Goal: Task Accomplishment & Management: Manage account settings

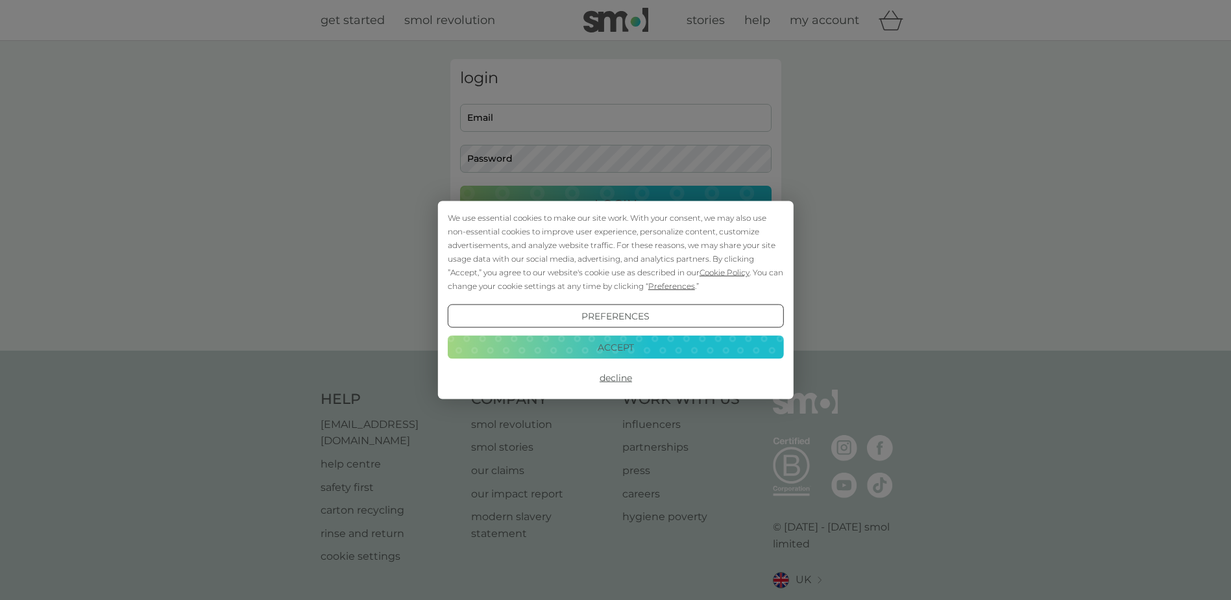
click at [584, 344] on button "Accept" at bounding box center [615, 346] width 336 height 23
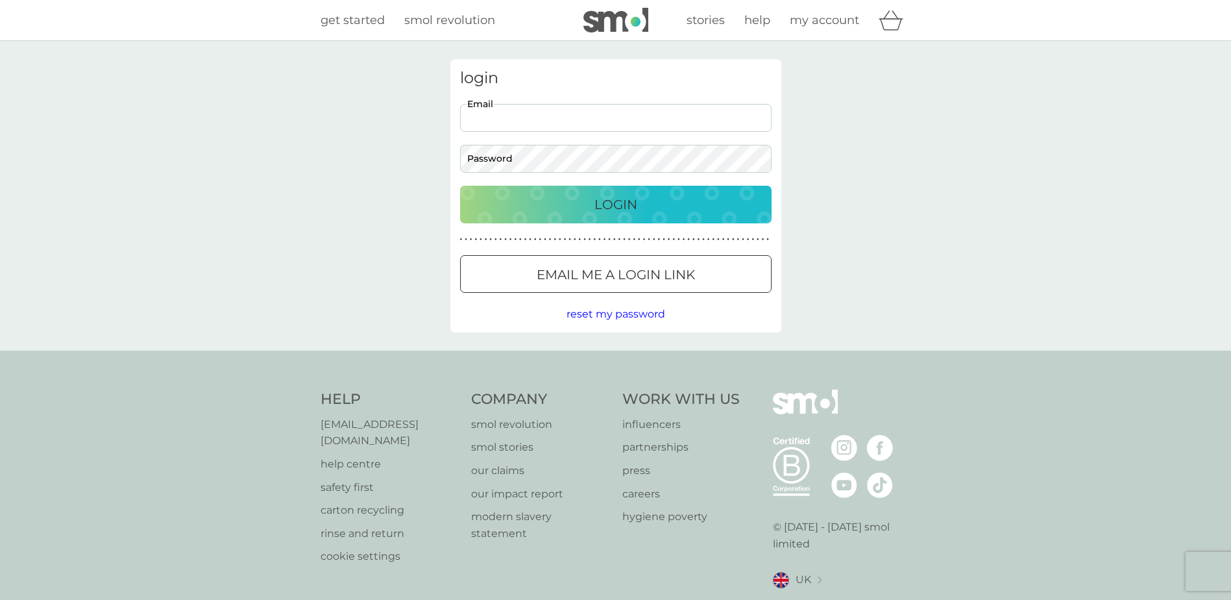
click at [496, 116] on input "Email" at bounding box center [615, 118] width 311 height 28
click at [437, 204] on div "login Email Password Login ● ● ● ● ● ● ● ● ● ● ● ● ● ● ● ● ● ● ● ● ● ● ● ● ● ● …" at bounding box center [615, 196] width 1231 height 310
click at [505, 119] on input "Email" at bounding box center [615, 118] width 311 height 28
click at [610, 314] on span "reset my password" at bounding box center [615, 314] width 99 height 12
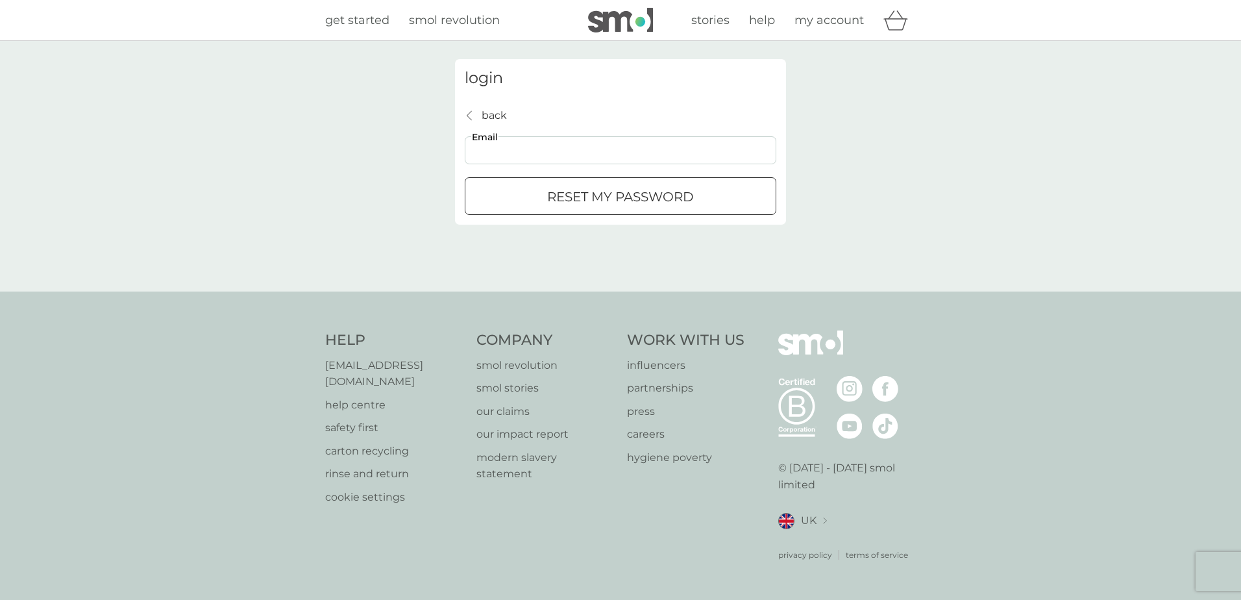
click at [499, 143] on input "Email" at bounding box center [620, 150] width 311 height 28
type input "ali.gungaloo@royalmail.com"
click at [525, 198] on div "reset my password" at bounding box center [620, 196] width 310 height 21
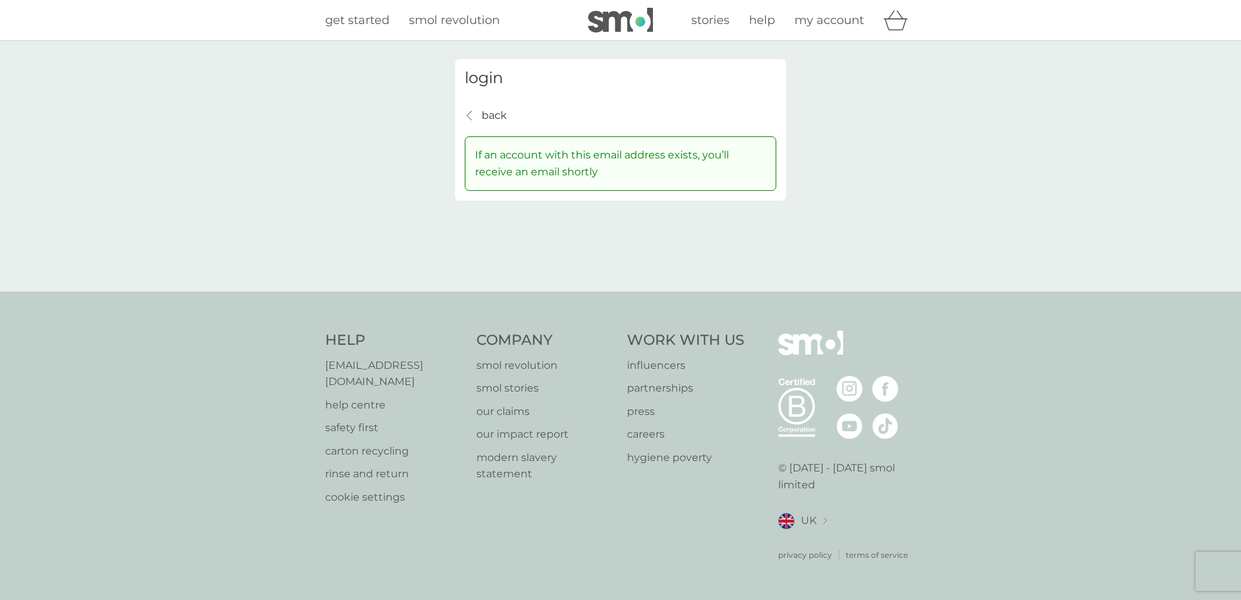
click at [470, 117] on icon "back" at bounding box center [469, 115] width 5 height 10
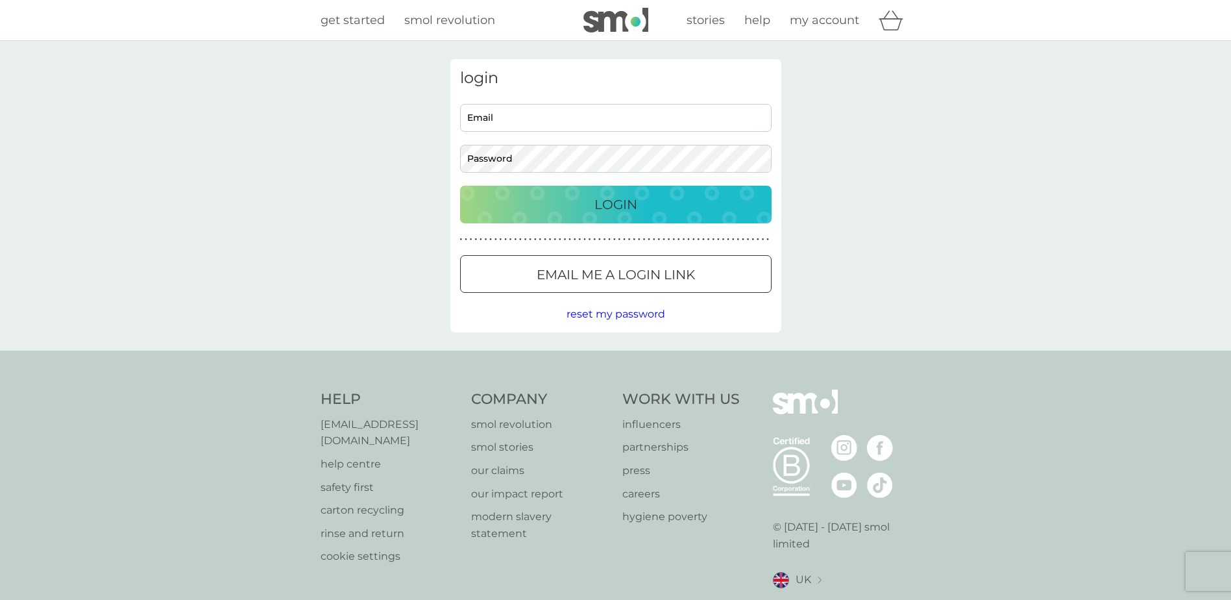
click at [593, 317] on span "reset my password" at bounding box center [615, 314] width 99 height 12
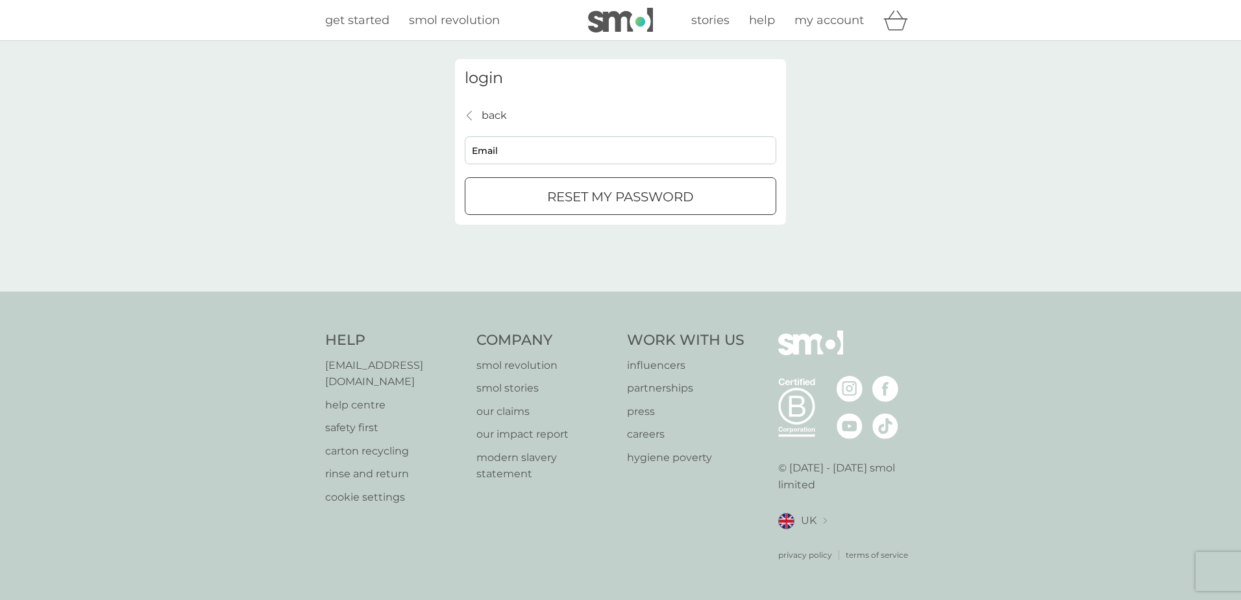
click at [552, 156] on input "Email" at bounding box center [620, 150] width 311 height 28
type input "alice.gungaloo@gmail.com"
click at [547, 199] on p "reset my password" at bounding box center [620, 196] width 147 height 21
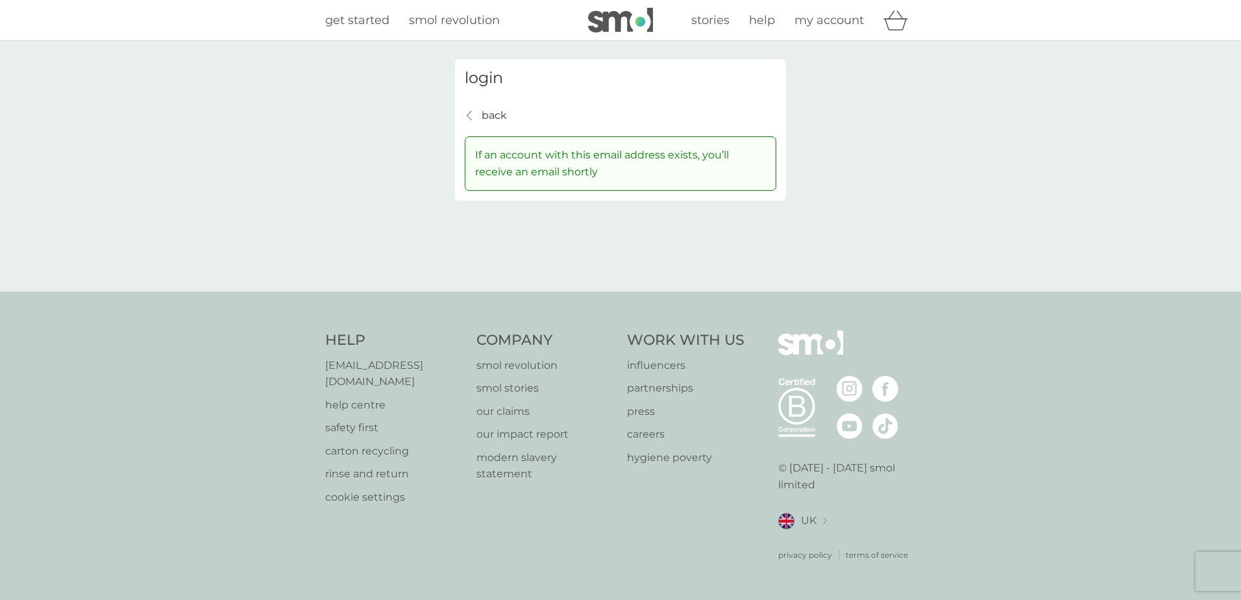
click at [494, 119] on p "back" at bounding box center [493, 115] width 25 height 17
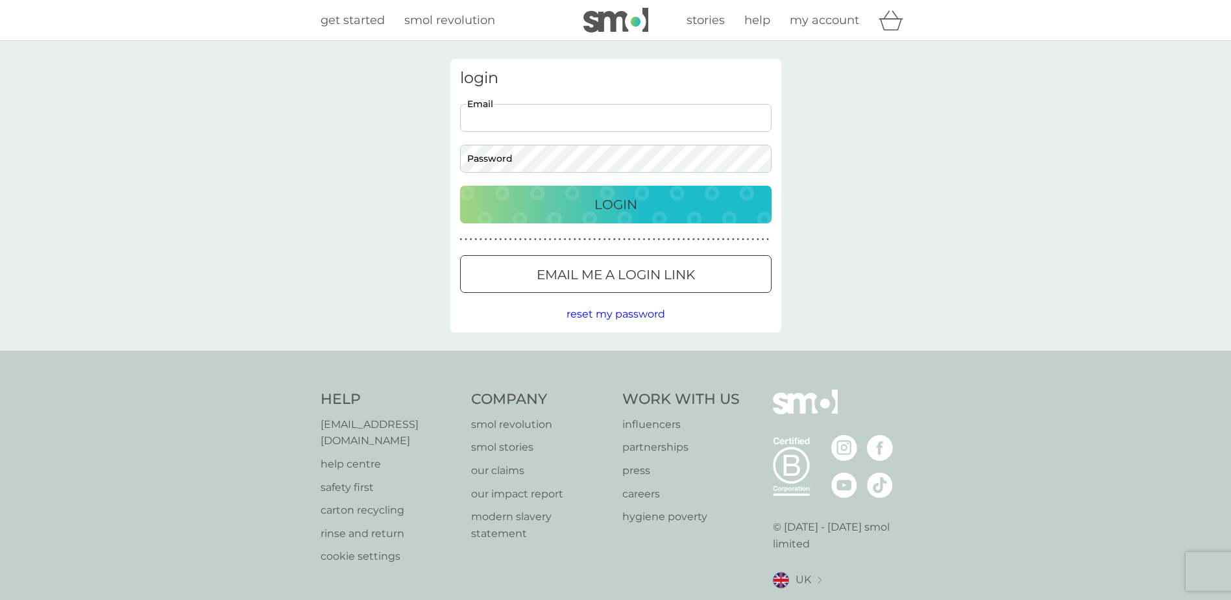
click at [494, 118] on input "Email" at bounding box center [615, 118] width 311 height 28
type input "alice.gungaloo@gmail.com"
click at [460, 186] on button "Login" at bounding box center [615, 205] width 311 height 38
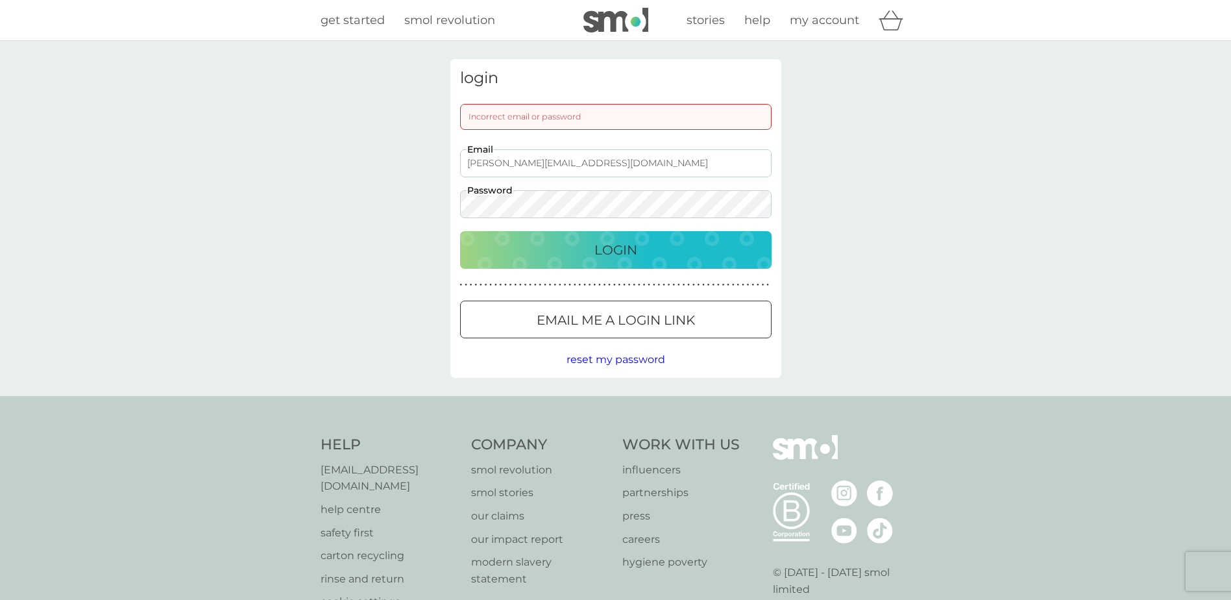
click at [349, 213] on div "login Incorrect email or password alice.gungaloo@gmail.com Email Password Login…" at bounding box center [615, 218] width 1231 height 355
click at [491, 248] on div "Login" at bounding box center [616, 249] width 286 height 21
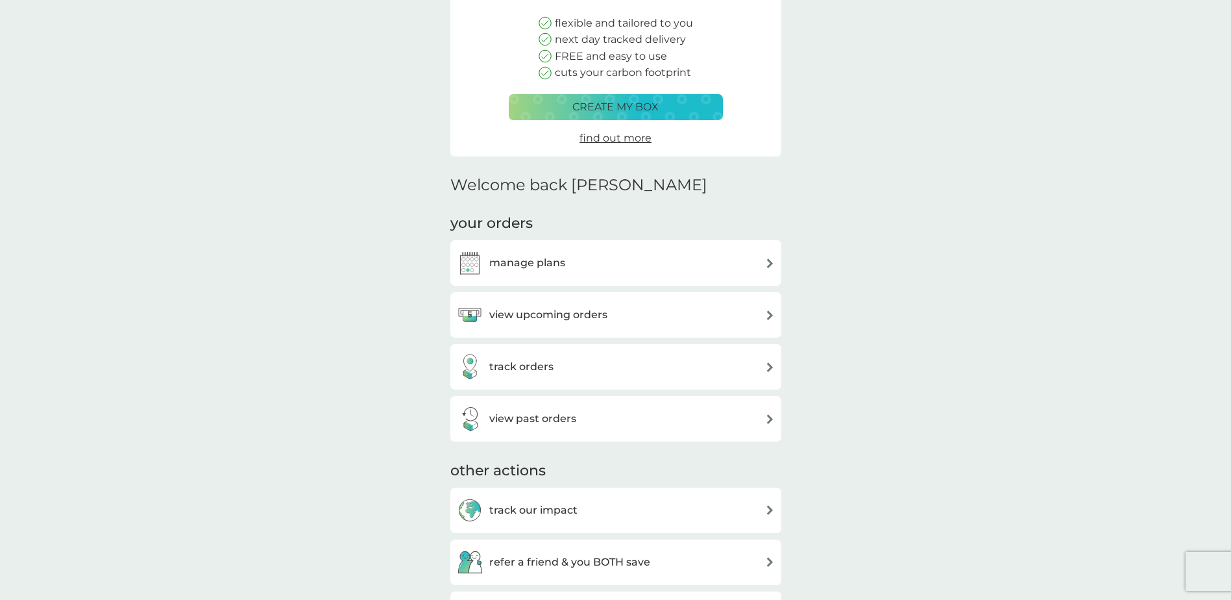
scroll to position [195, 0]
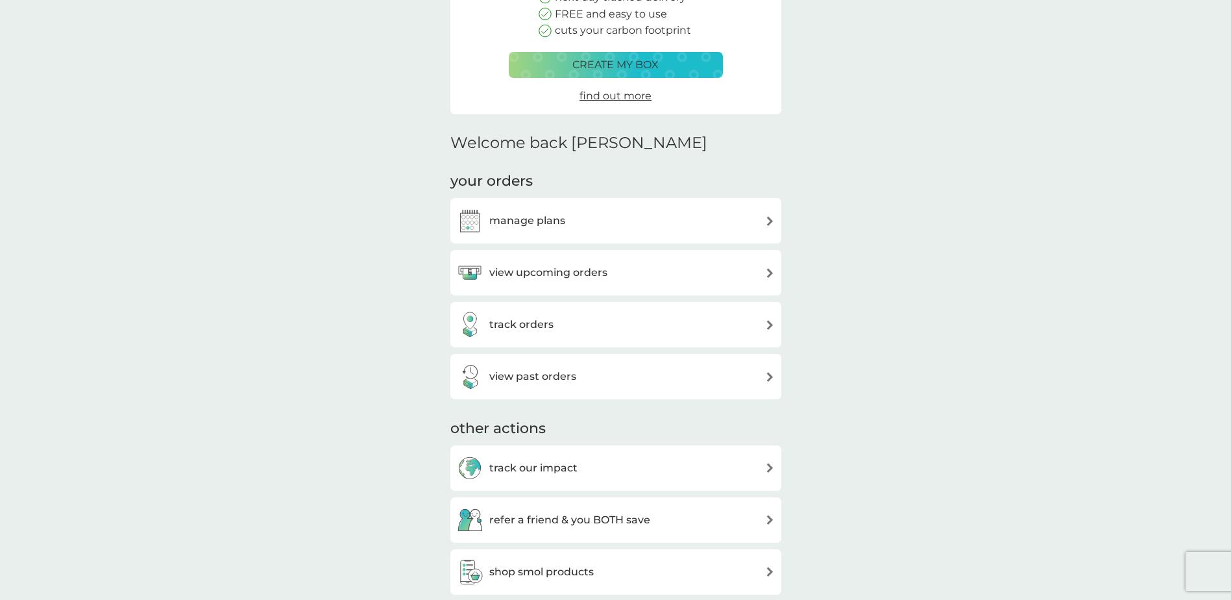
click at [514, 220] on h3 "manage plans" at bounding box center [527, 220] width 76 height 17
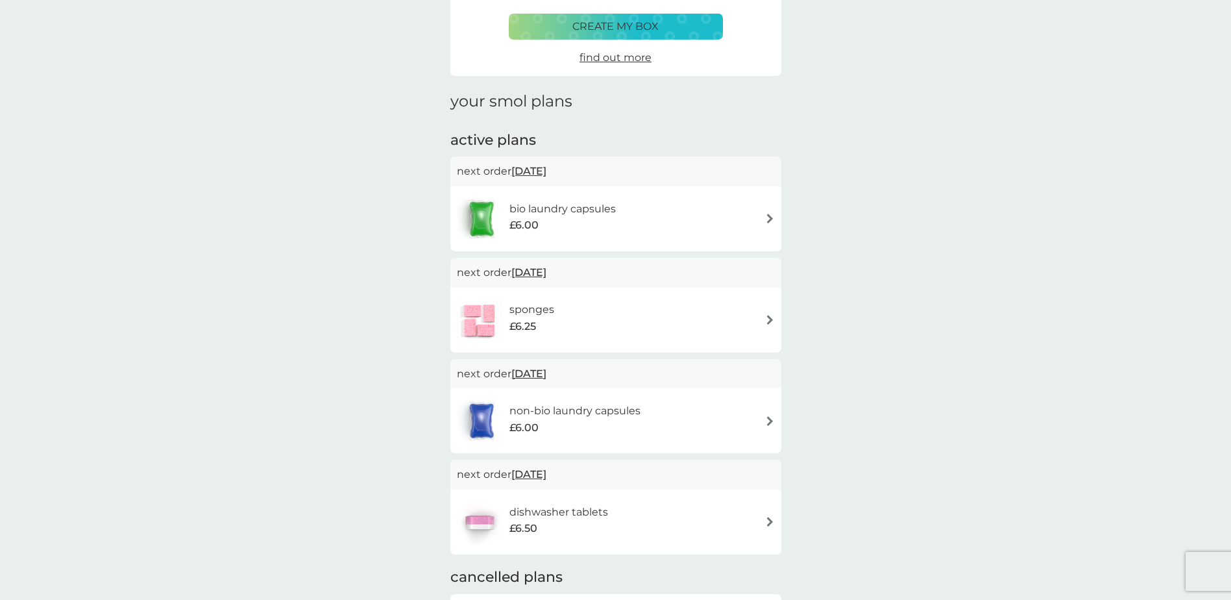
scroll to position [130, 0]
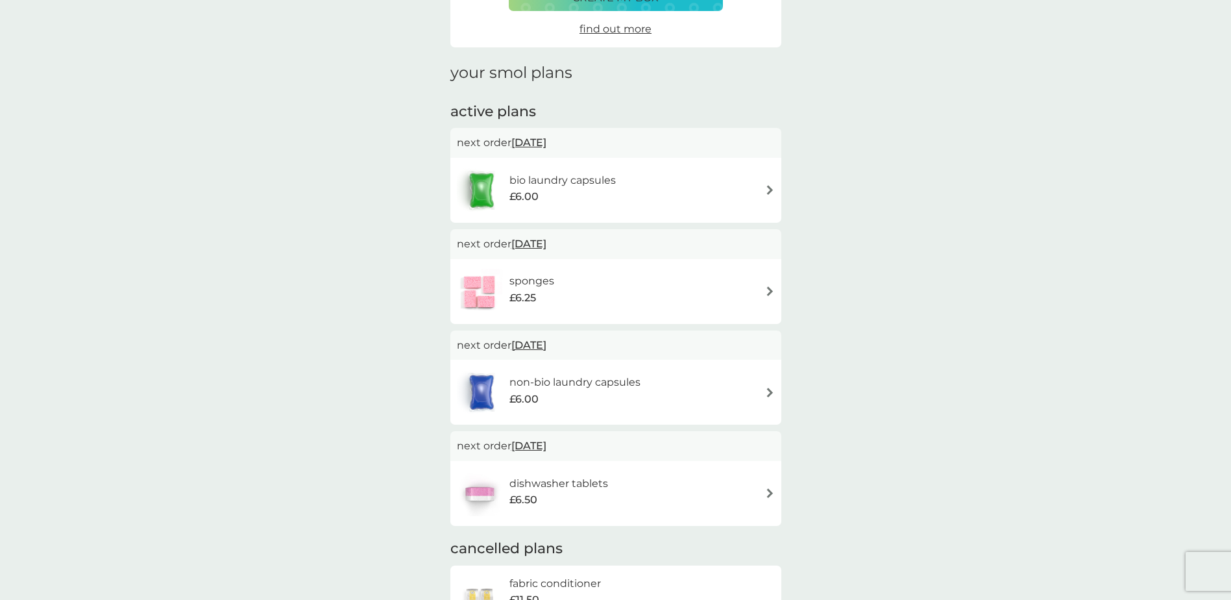
click at [546, 141] on span "21 Oct 2025" at bounding box center [528, 142] width 35 height 25
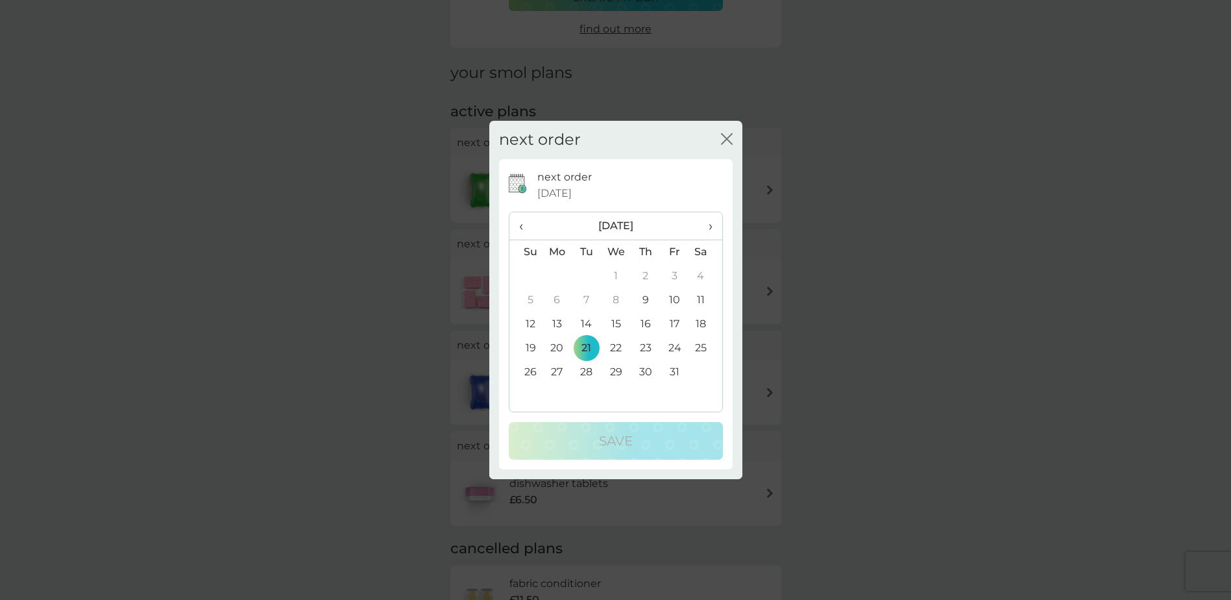
click at [725, 141] on icon "close" at bounding box center [724, 139] width 5 height 10
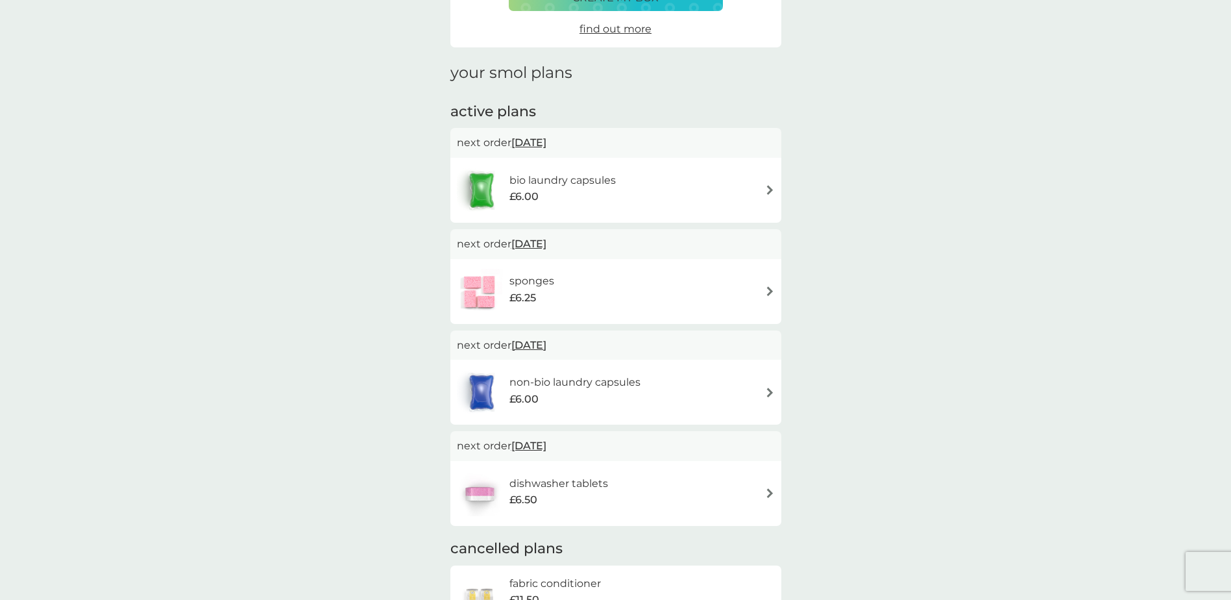
click at [768, 188] on img at bounding box center [770, 190] width 10 height 10
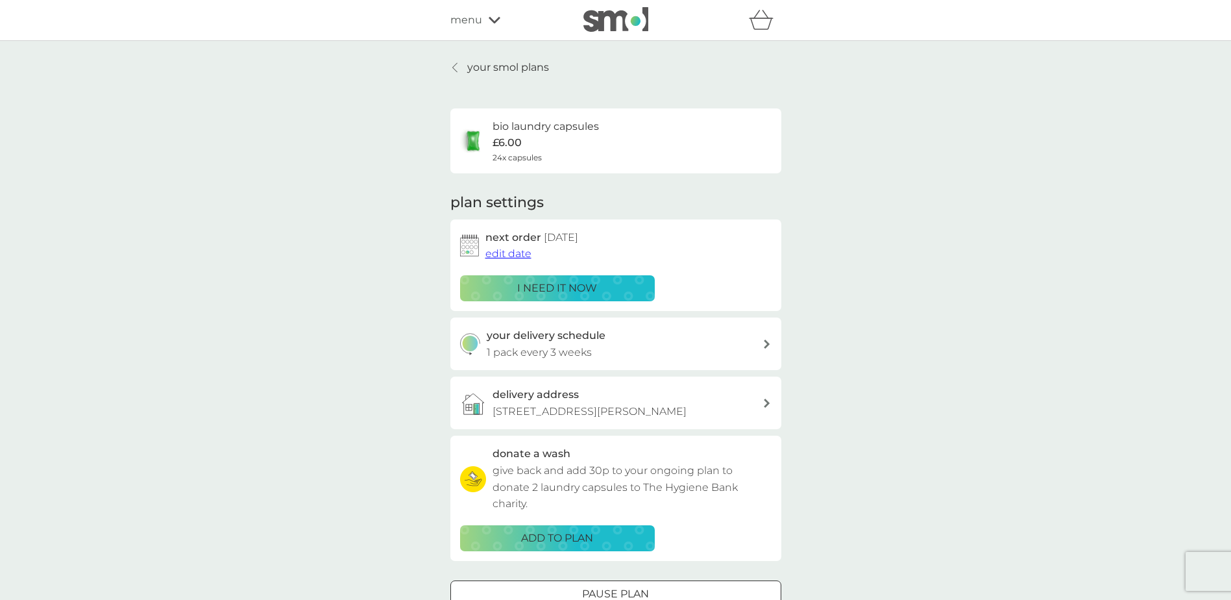
click at [520, 285] on p "i need it now" at bounding box center [557, 288] width 80 height 17
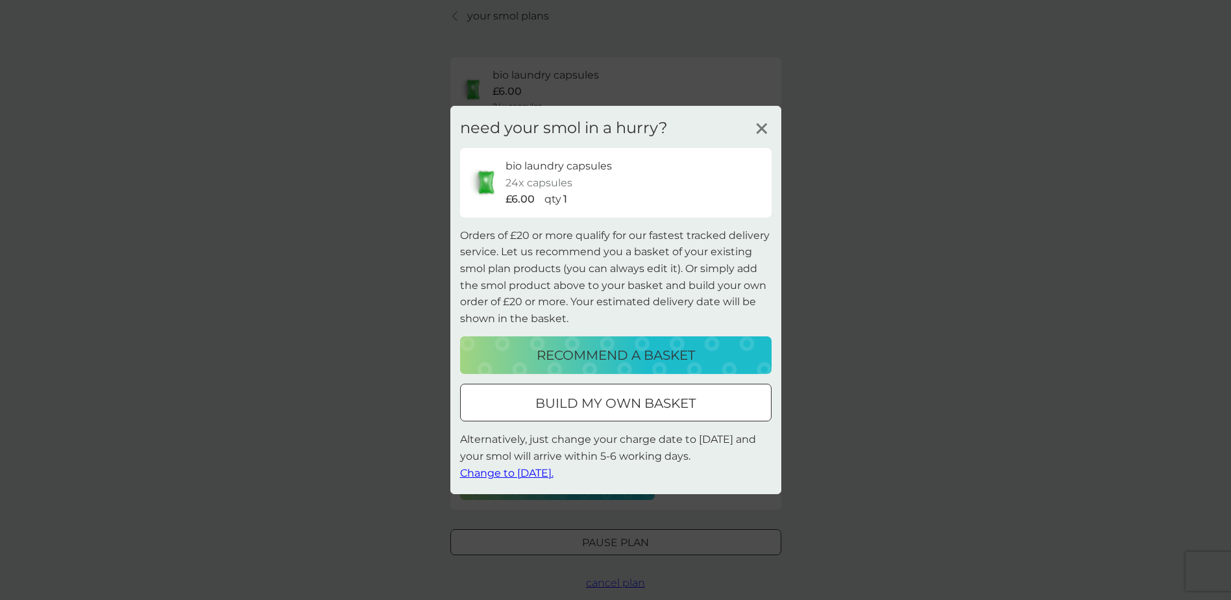
scroll to position [130, 0]
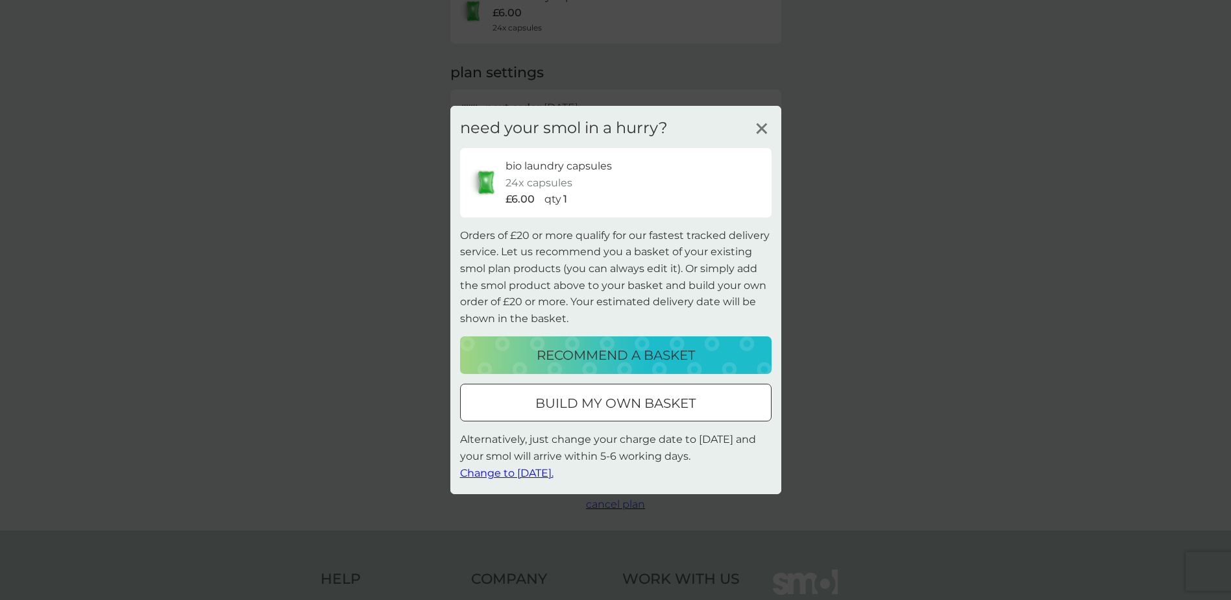
click at [521, 470] on span "Change to tomorrow." at bounding box center [506, 472] width 93 height 12
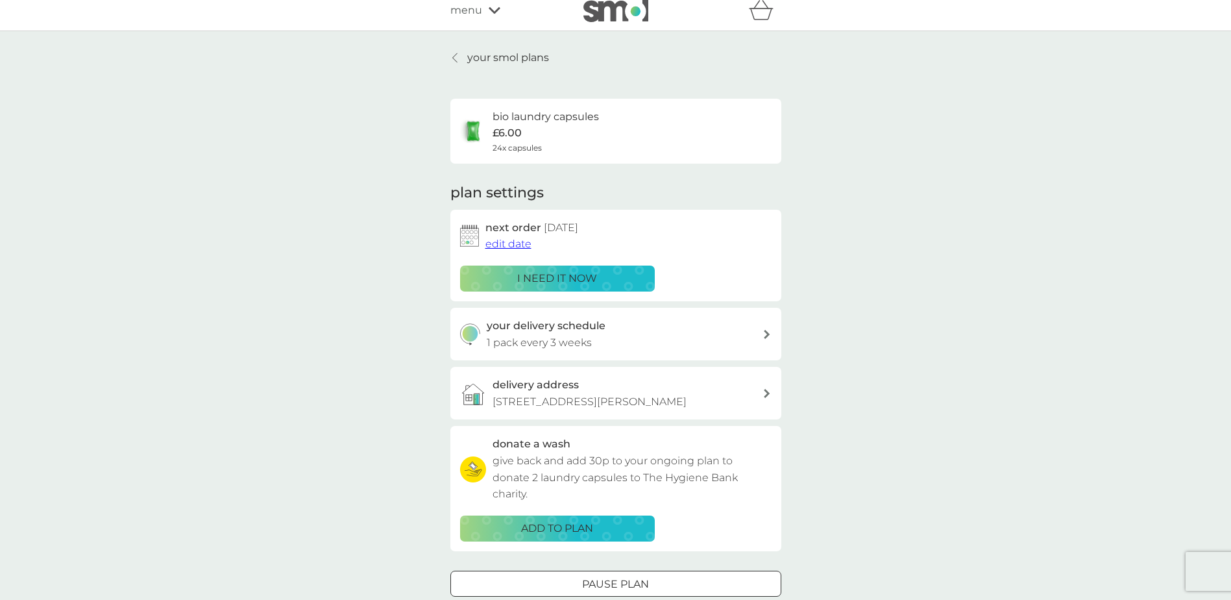
scroll to position [0, 0]
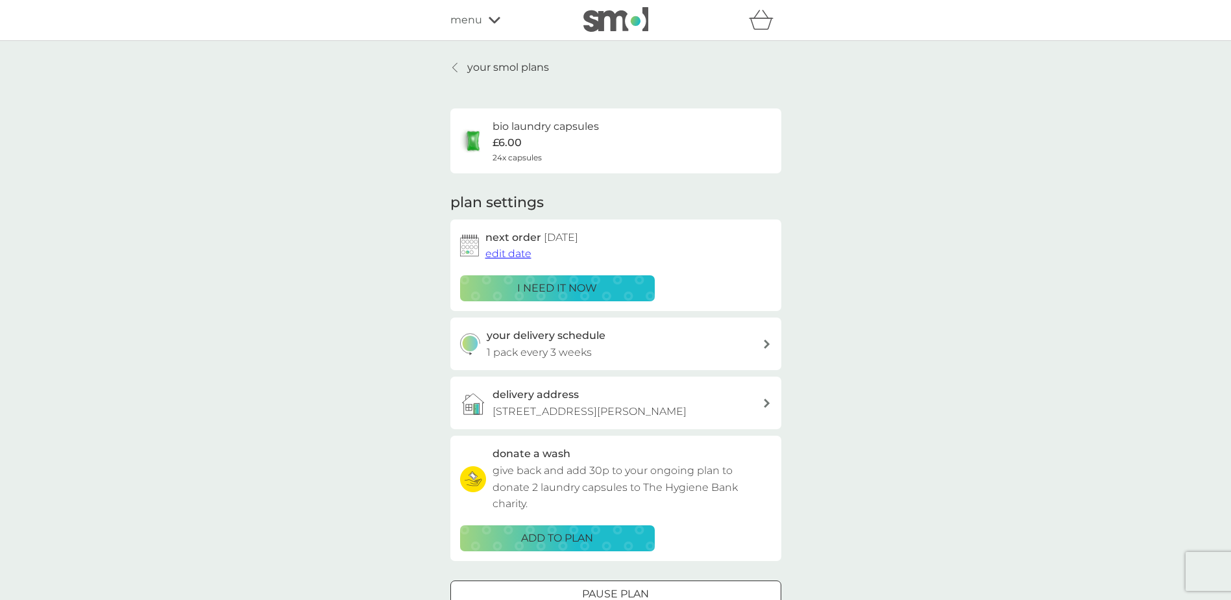
click at [456, 69] on icon at bounding box center [454, 67] width 5 height 10
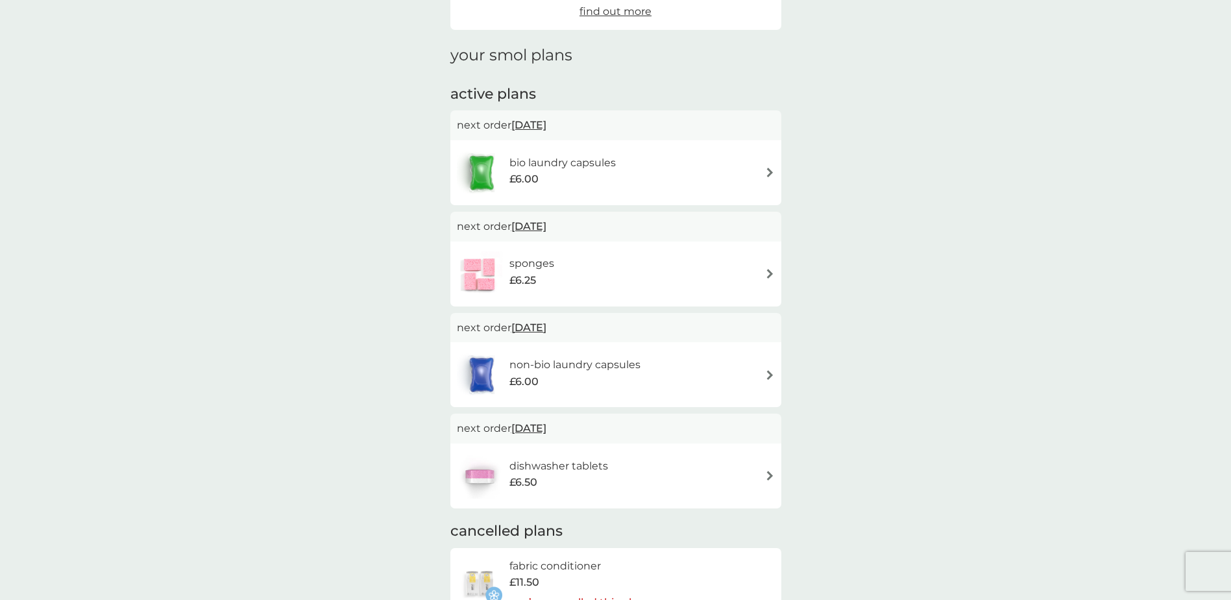
scroll to position [130, 0]
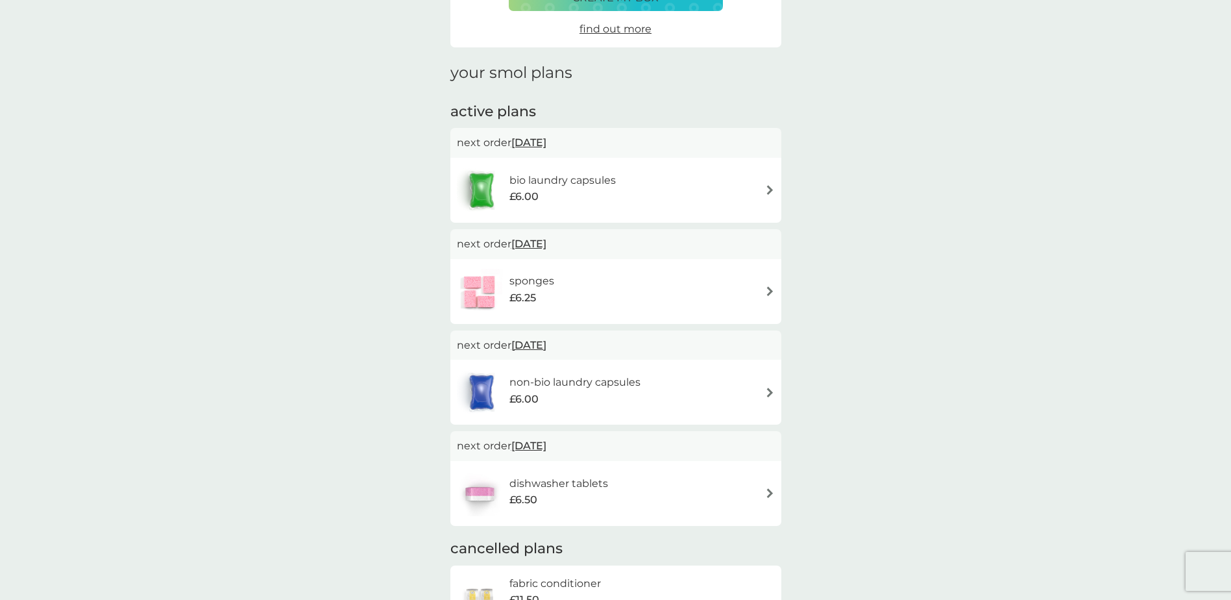
click at [527, 283] on h6 "sponges" at bounding box center [531, 281] width 45 height 17
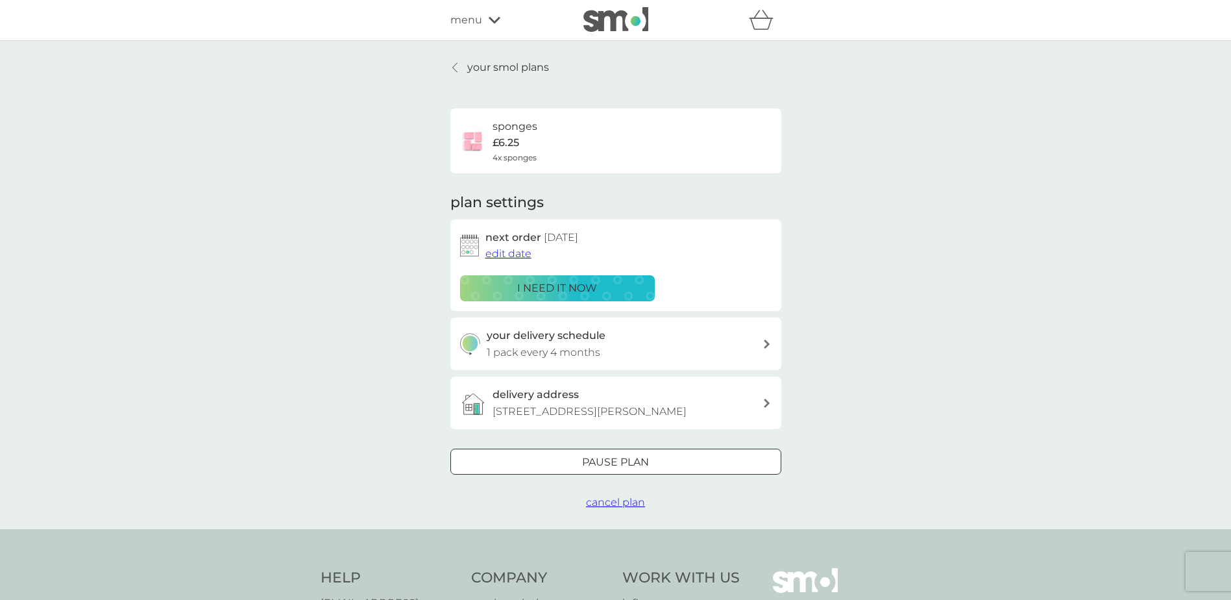
click at [585, 460] on p "Pause plan" at bounding box center [615, 462] width 67 height 17
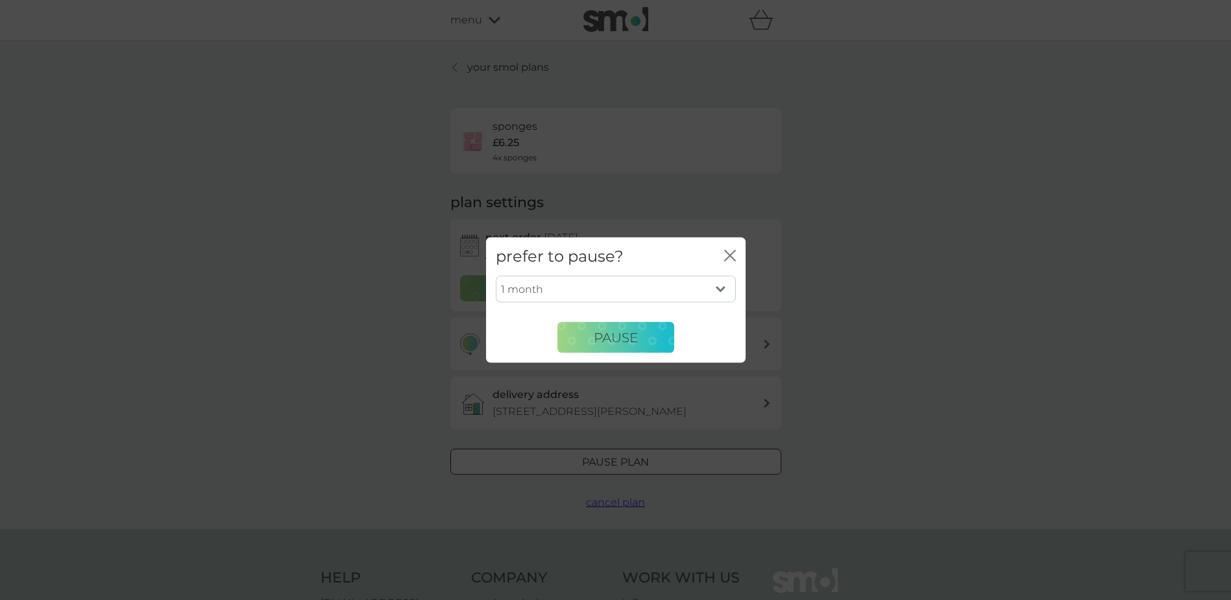
click at [603, 287] on select "1 month 2 months 3 months 4 months 5 months 6 months" at bounding box center [616, 288] width 240 height 27
select select "6"
click at [496, 275] on select "1 month 2 months 3 months 4 months 5 months 6 months" at bounding box center [616, 288] width 240 height 27
click at [586, 329] on button "Pause" at bounding box center [615, 337] width 117 height 31
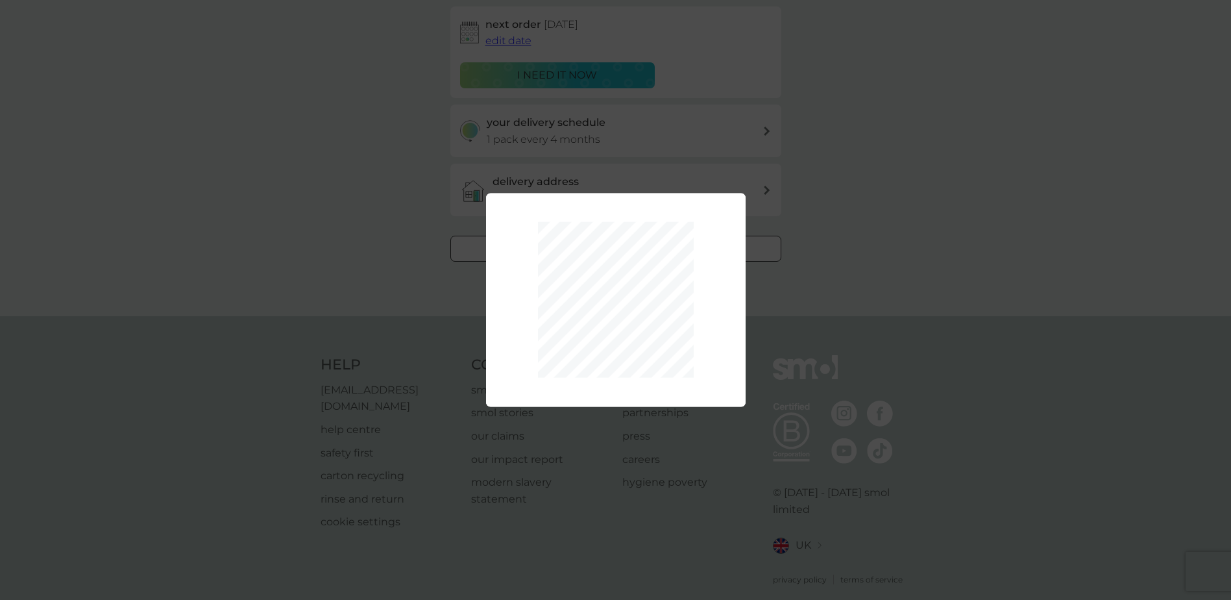
scroll to position [221, 0]
click at [428, 263] on div "1 month 2 months 3 months 4 months 5 months 6 months Pause" at bounding box center [615, 300] width 1231 height 600
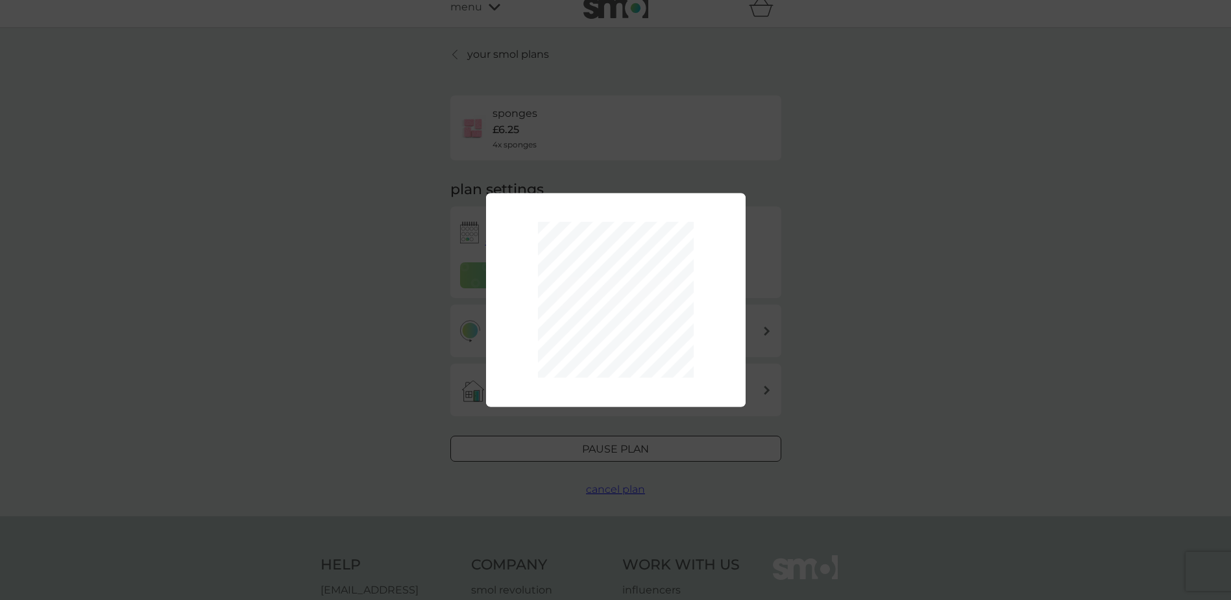
scroll to position [0, 0]
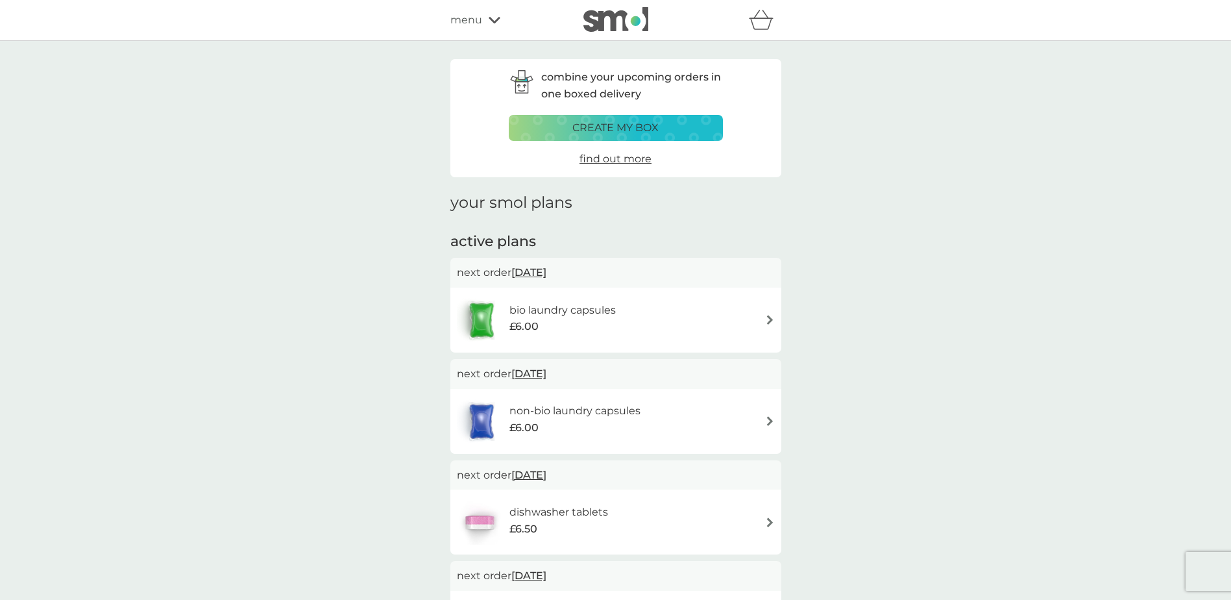
click at [491, 28] on div "menu" at bounding box center [505, 20] width 110 height 17
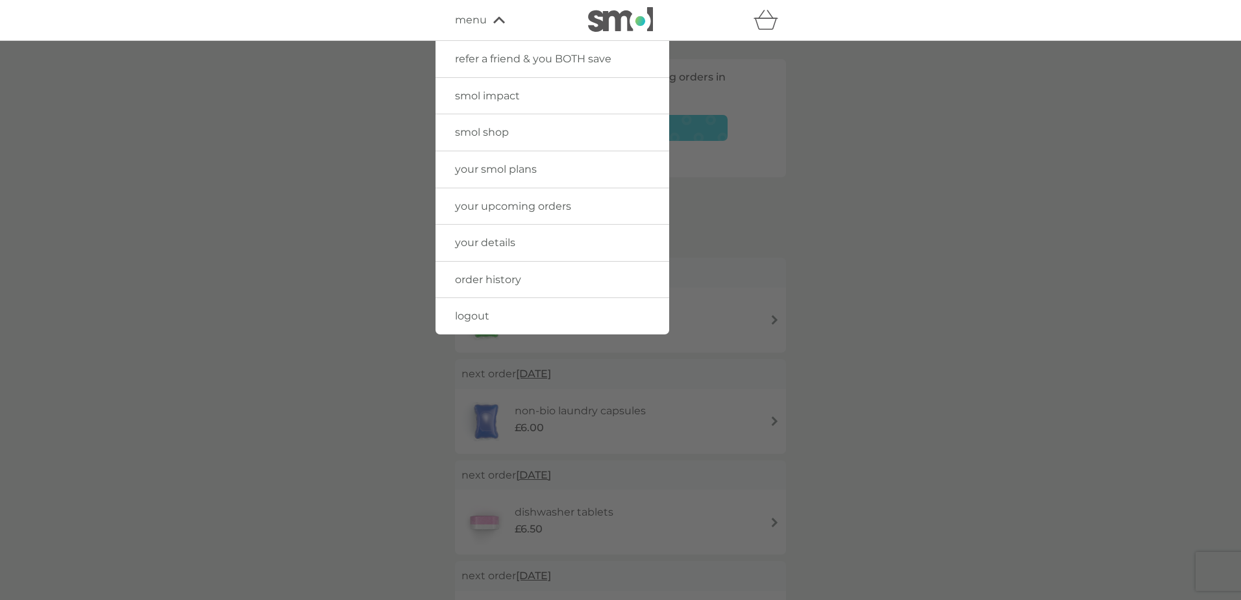
click at [467, 317] on span "logout" at bounding box center [472, 316] width 34 height 12
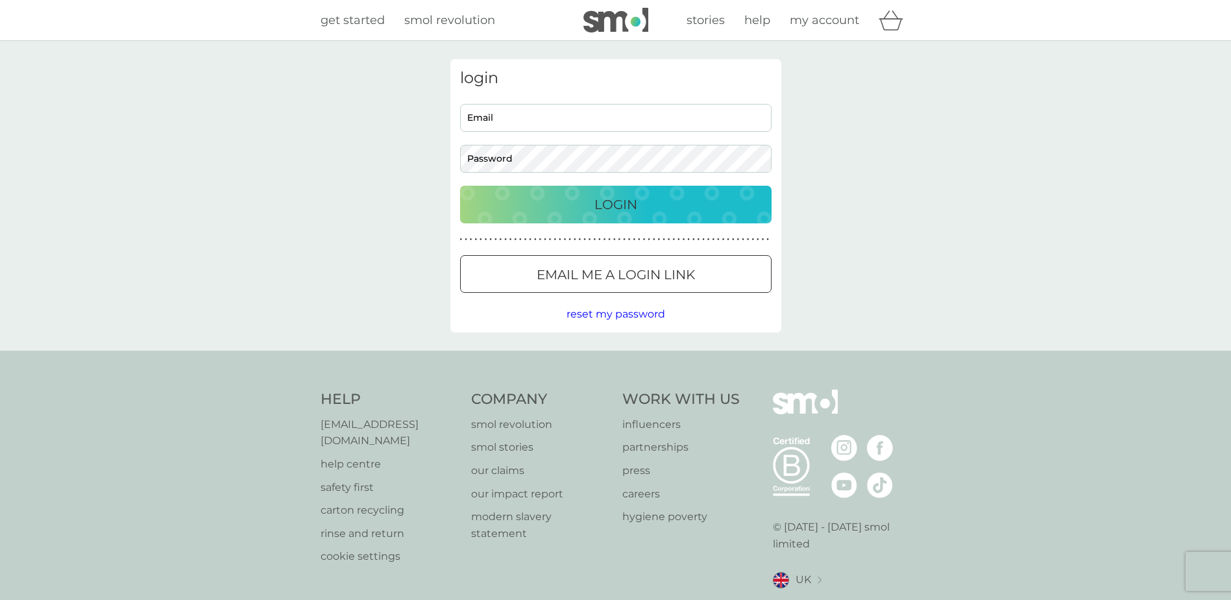
click at [518, 120] on input "Email" at bounding box center [615, 118] width 311 height 28
click at [501, 120] on input "Email" at bounding box center [615, 118] width 311 height 28
type input "[EMAIL_ADDRESS][DOMAIN_NAME]"
click at [460, 186] on button "Login" at bounding box center [615, 205] width 311 height 38
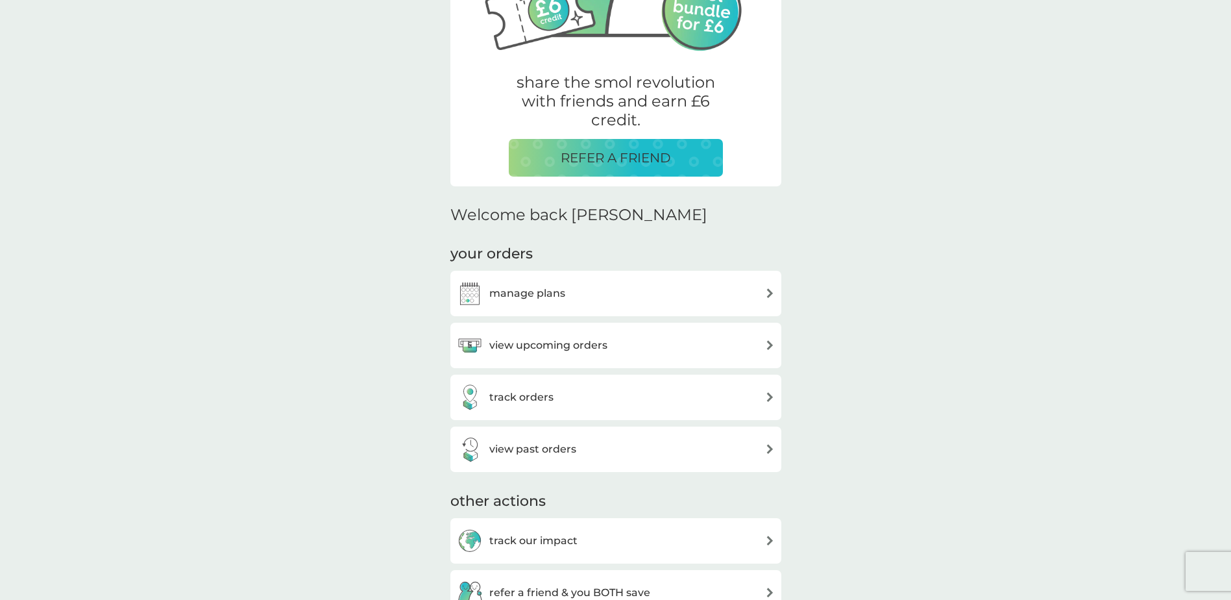
scroll to position [389, 0]
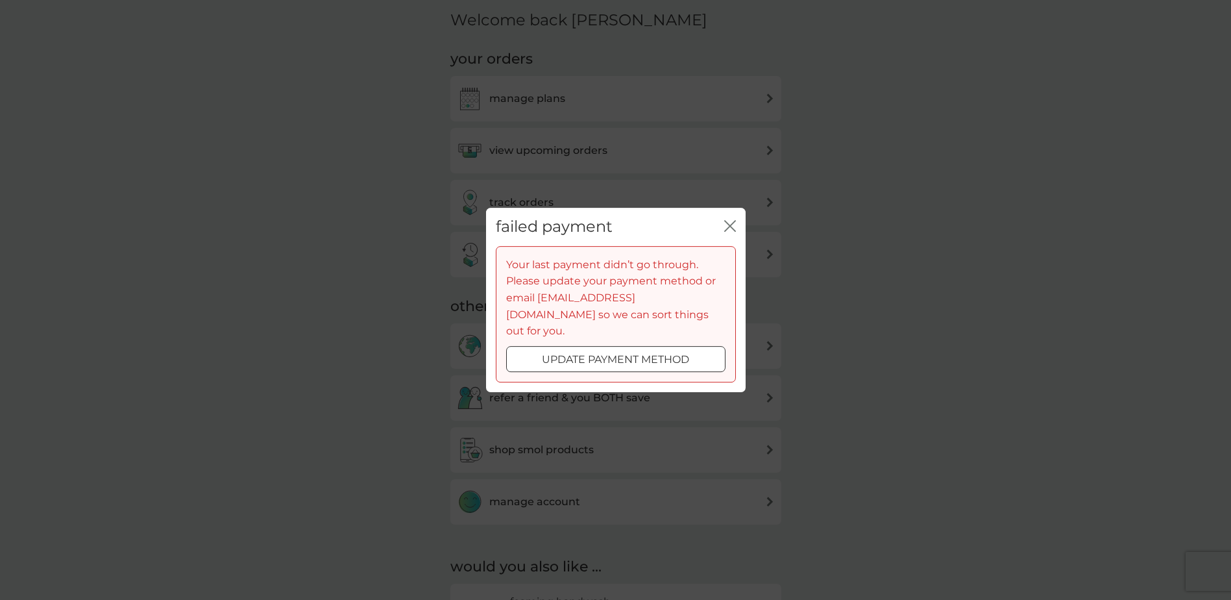
click at [729, 231] on icon "close" at bounding box center [727, 226] width 5 height 10
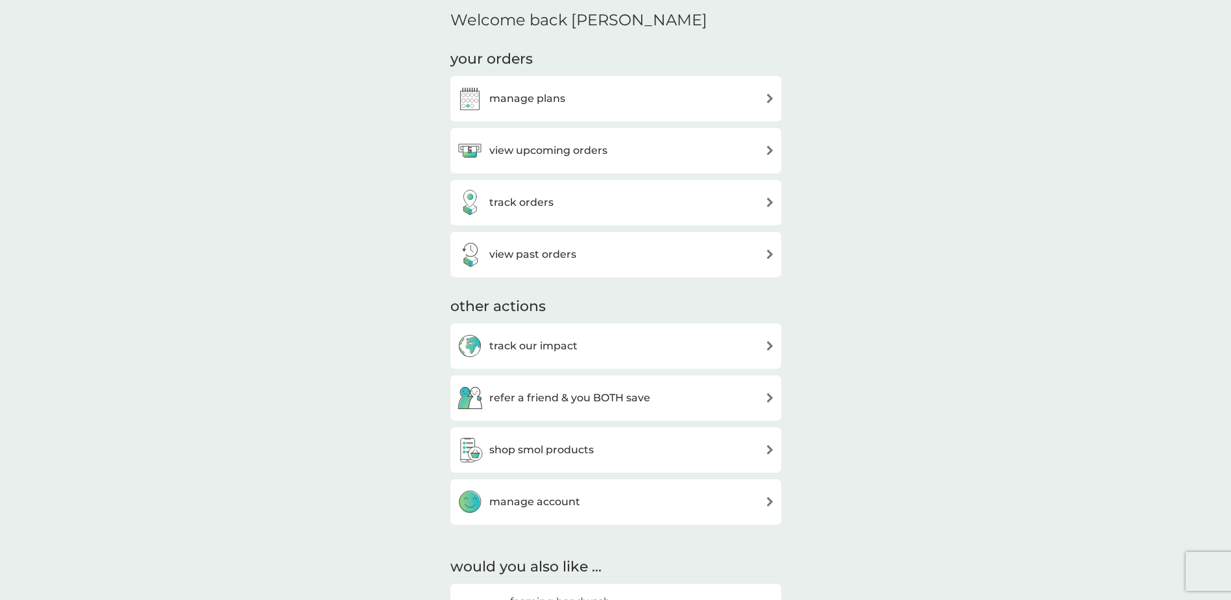
click at [518, 97] on h3 "manage plans" at bounding box center [527, 98] width 76 height 17
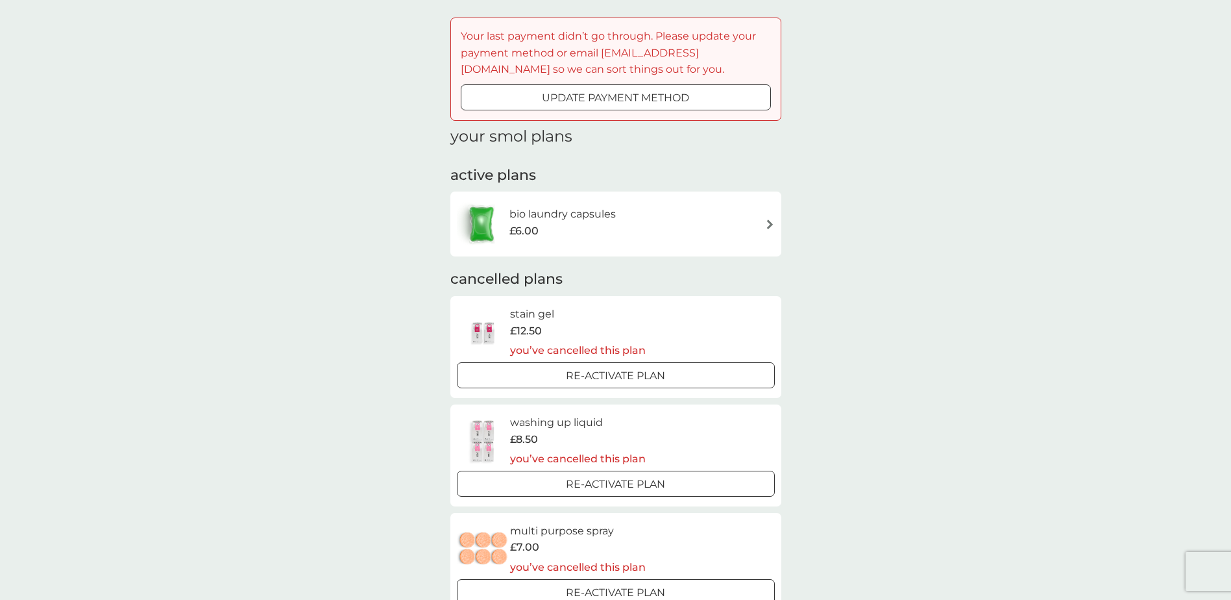
scroll to position [65, 0]
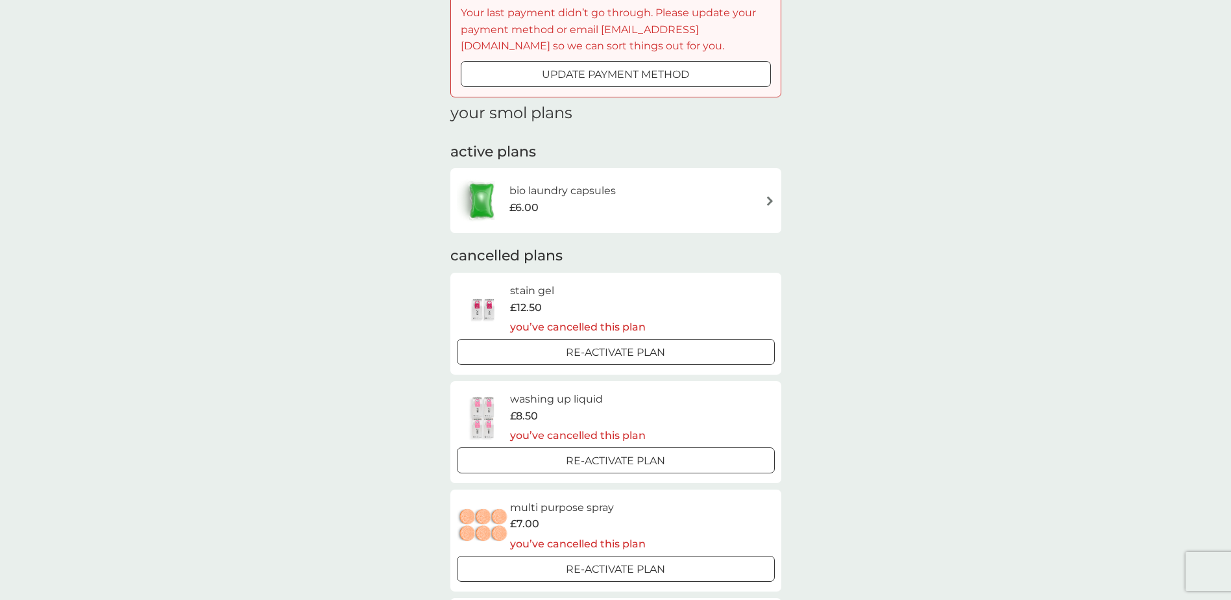
click at [529, 208] on span "£6.00" at bounding box center [523, 207] width 29 height 17
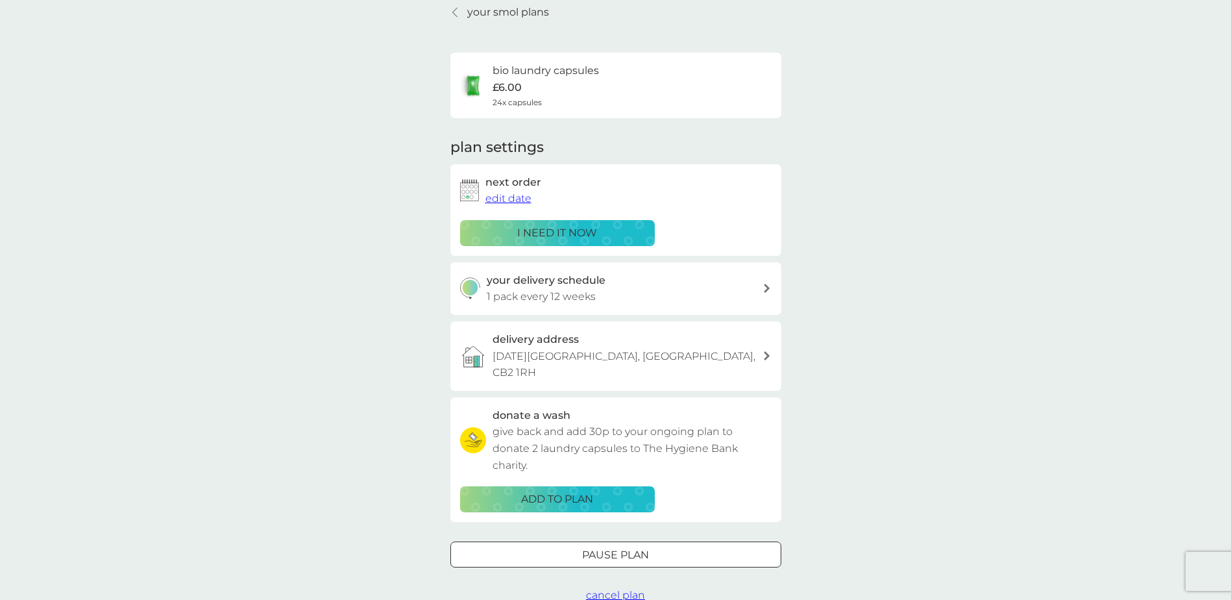
scroll to position [195, 0]
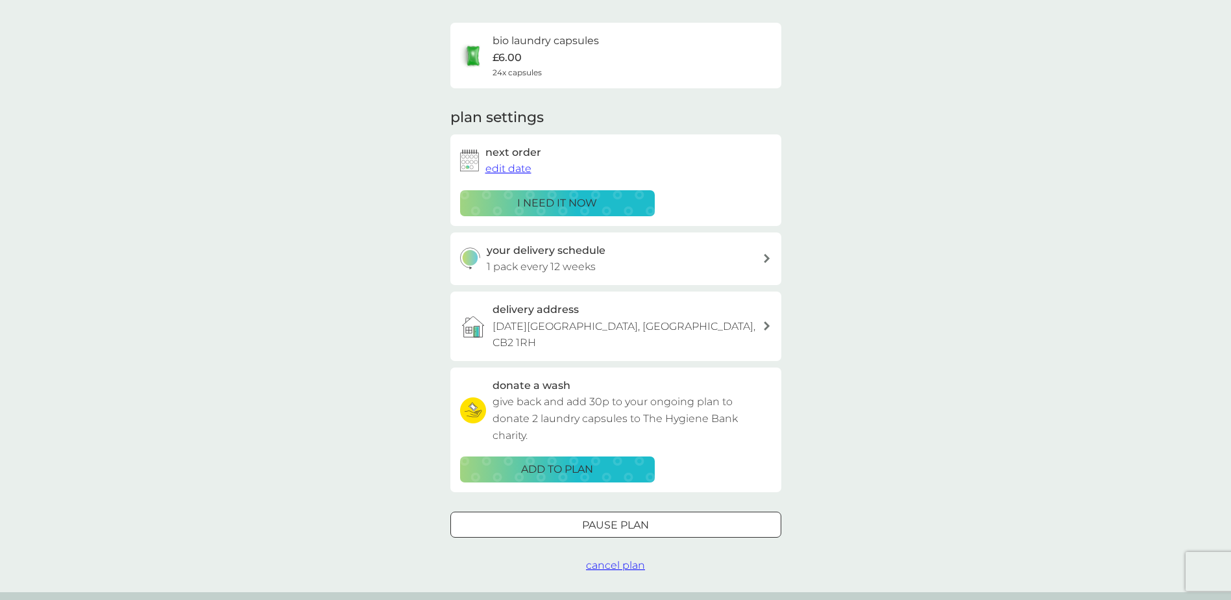
drag, startPoint x: 611, startPoint y: 551, endPoint x: 553, endPoint y: 515, distance: 67.3
click at [611, 559] on span "cancel plan" at bounding box center [615, 565] width 59 height 12
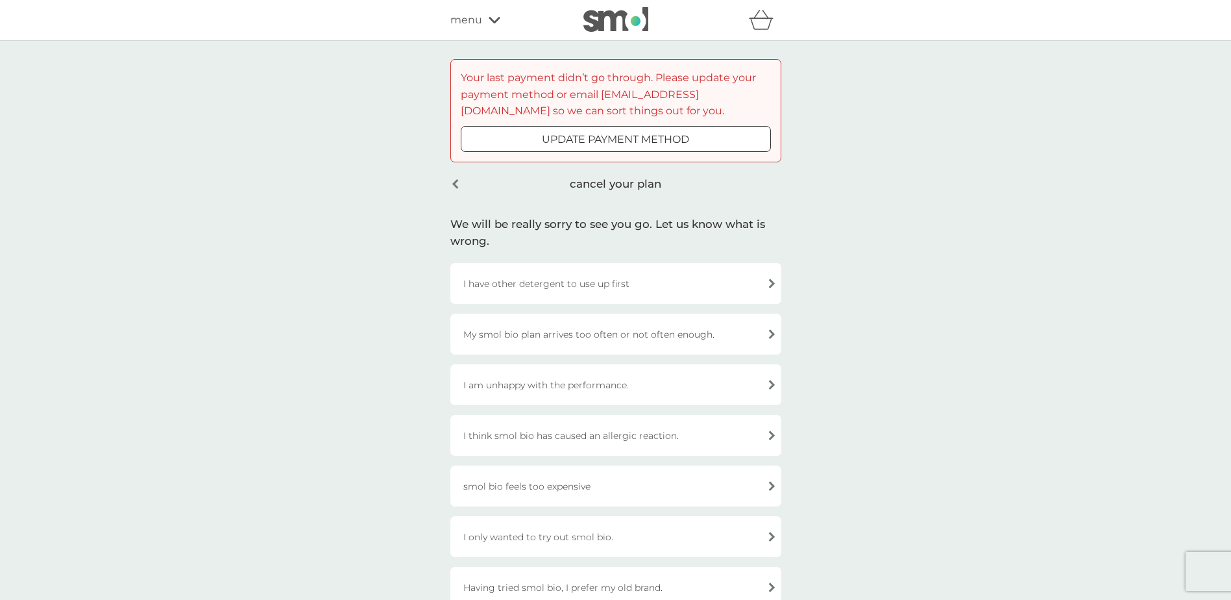
click at [453, 184] on div "cancel your plan" at bounding box center [615, 184] width 331 height 30
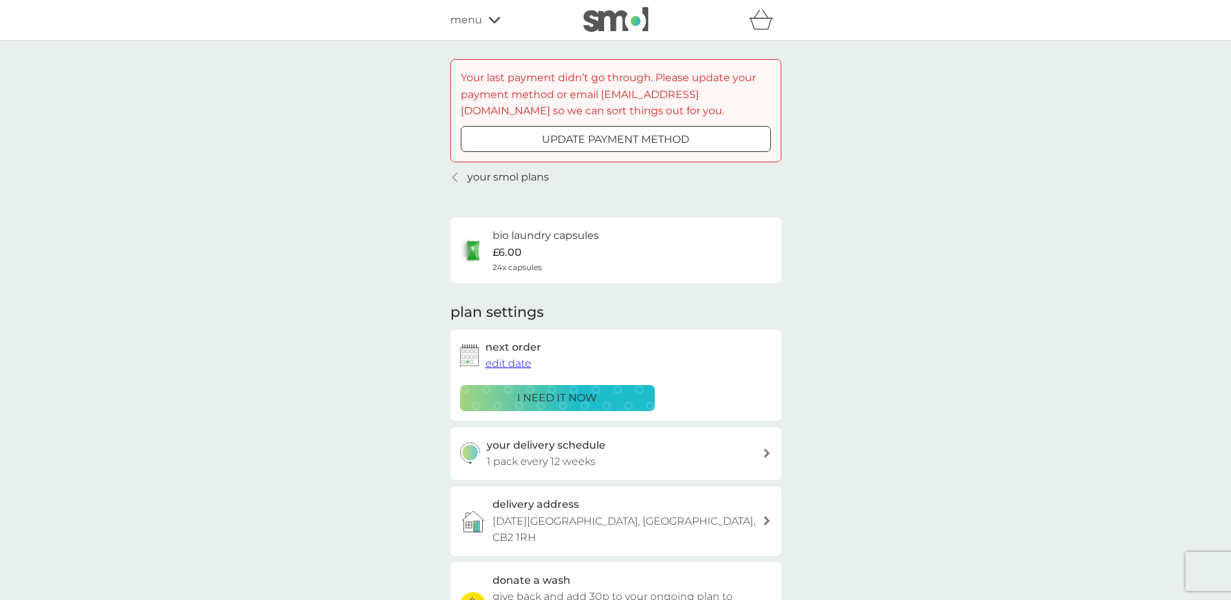
scroll to position [195, 0]
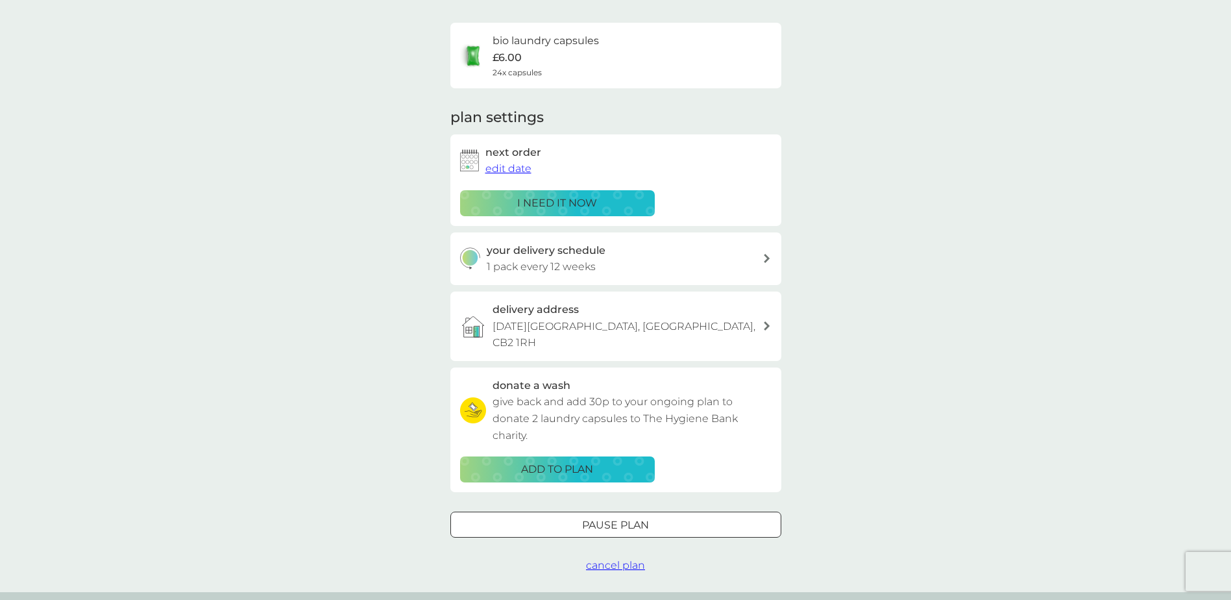
click at [563, 517] on div "Pause plan" at bounding box center [616, 525] width 330 height 17
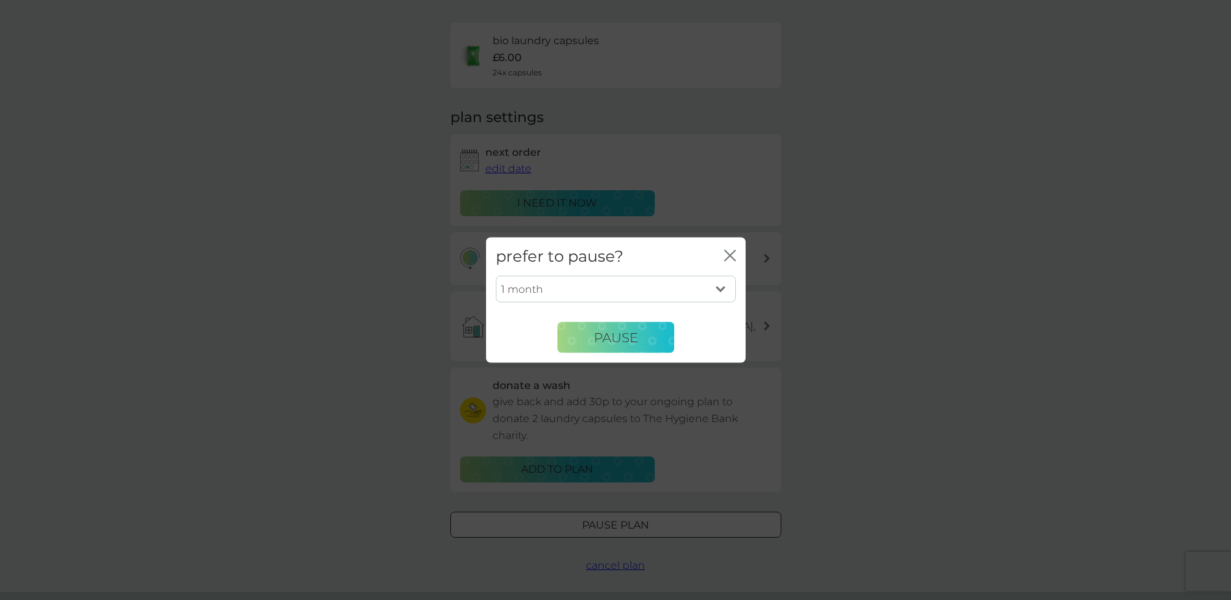
click at [581, 288] on select "1 month 2 months 3 months 4 months 5 months 6 months" at bounding box center [616, 288] width 240 height 27
click at [496, 275] on select "1 month 2 months 3 months 4 months 5 months 6 months" at bounding box center [616, 288] width 240 height 27
click at [552, 285] on select "1 month 2 months 3 months 4 months 5 months 6 months" at bounding box center [616, 288] width 240 height 27
select select "3"
click at [496, 275] on select "1 month 2 months 3 months 4 months 5 months 6 months" at bounding box center [616, 288] width 240 height 27
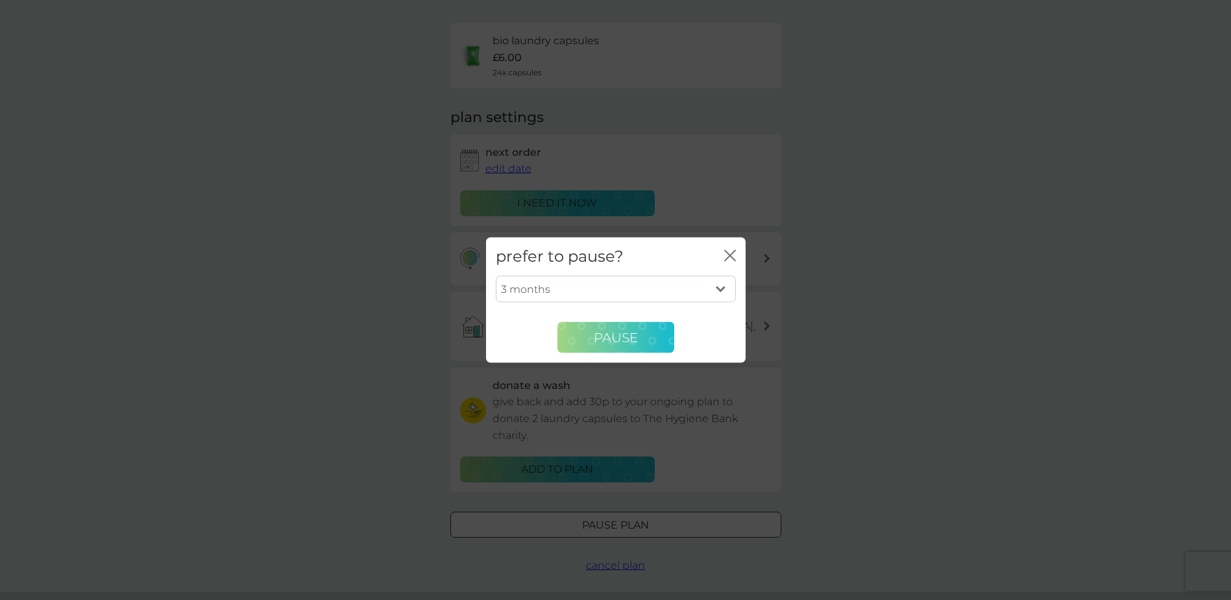
click at [568, 343] on button "Pause" at bounding box center [615, 337] width 117 height 31
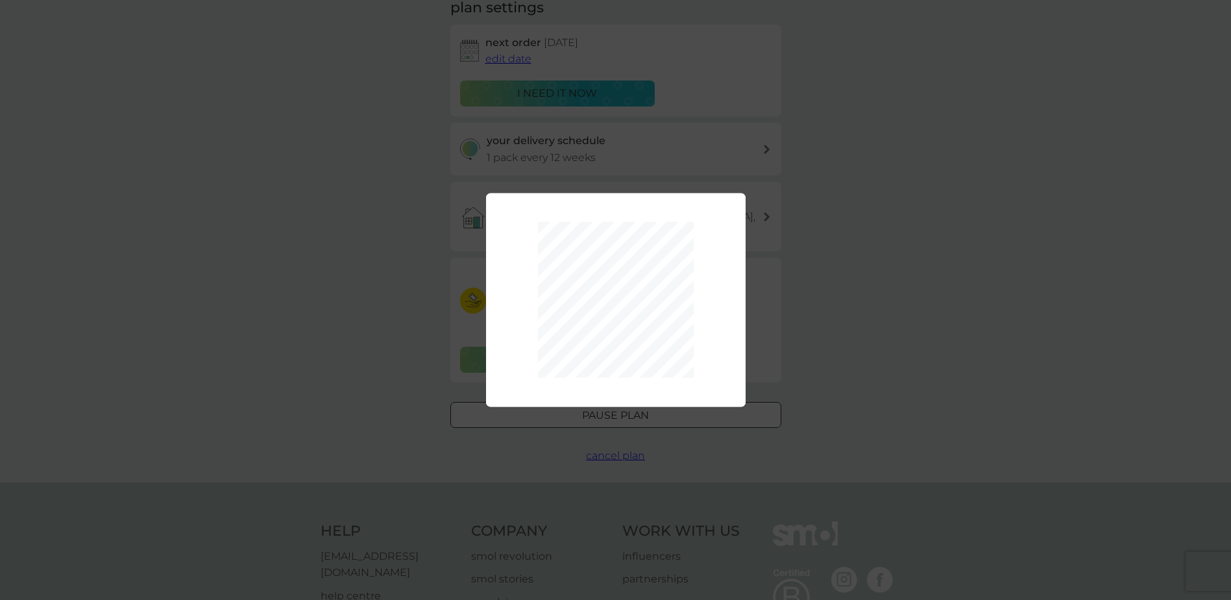
scroll to position [86, 0]
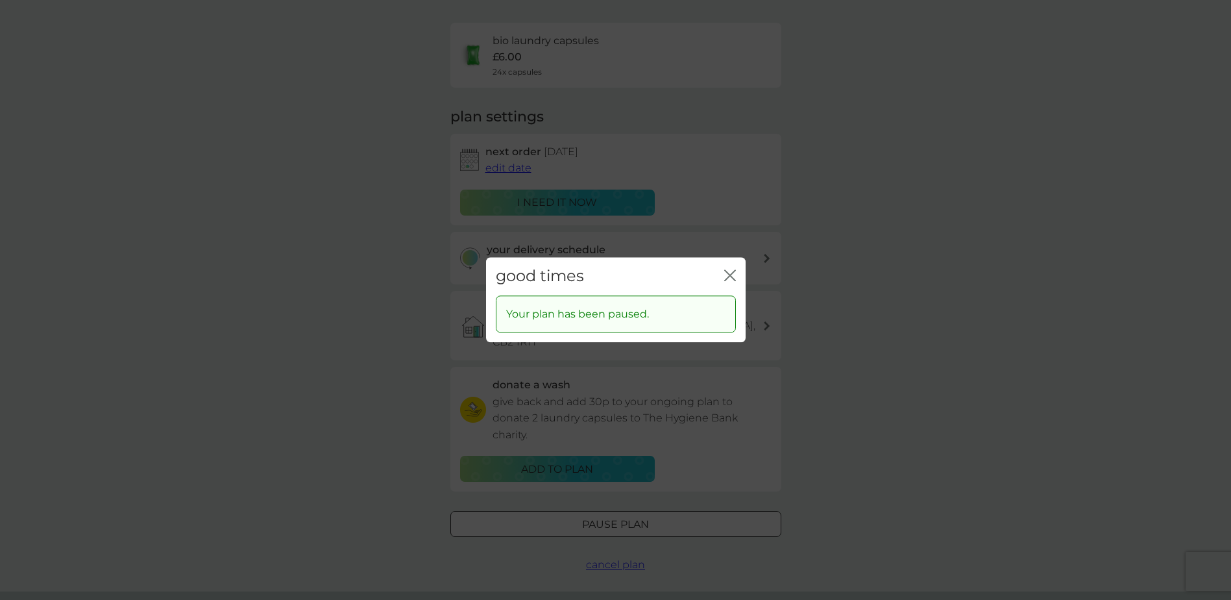
click at [731, 276] on icon "close" at bounding box center [732, 275] width 5 height 10
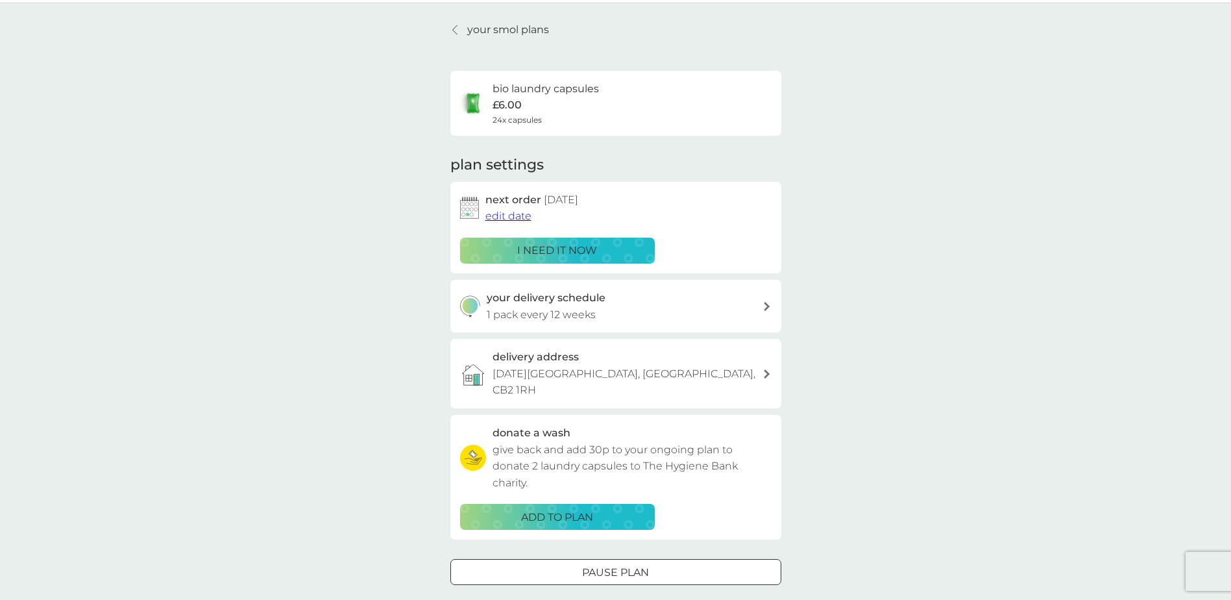
scroll to position [0, 0]
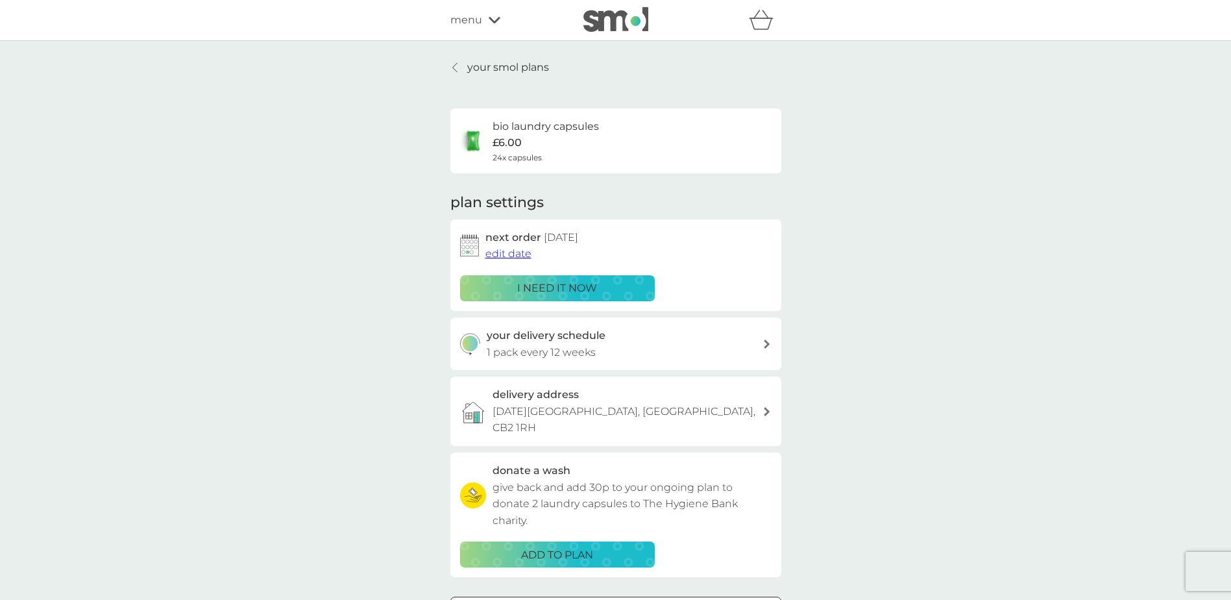
click at [455, 66] on icon at bounding box center [454, 67] width 5 height 9
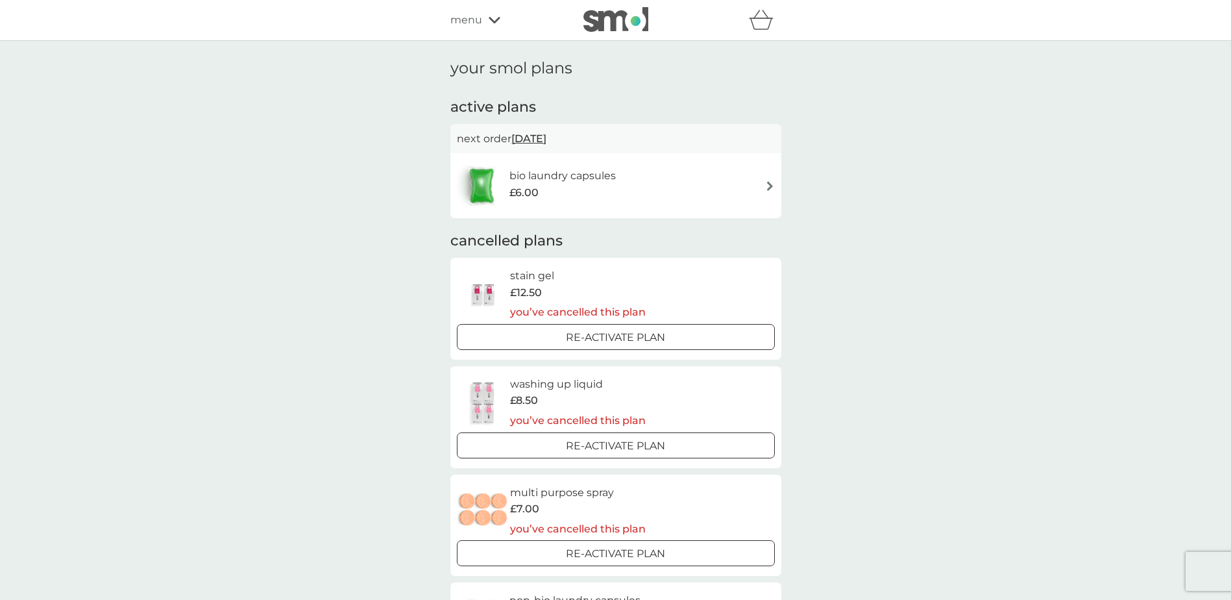
click at [485, 21] on div "menu" at bounding box center [505, 20] width 110 height 17
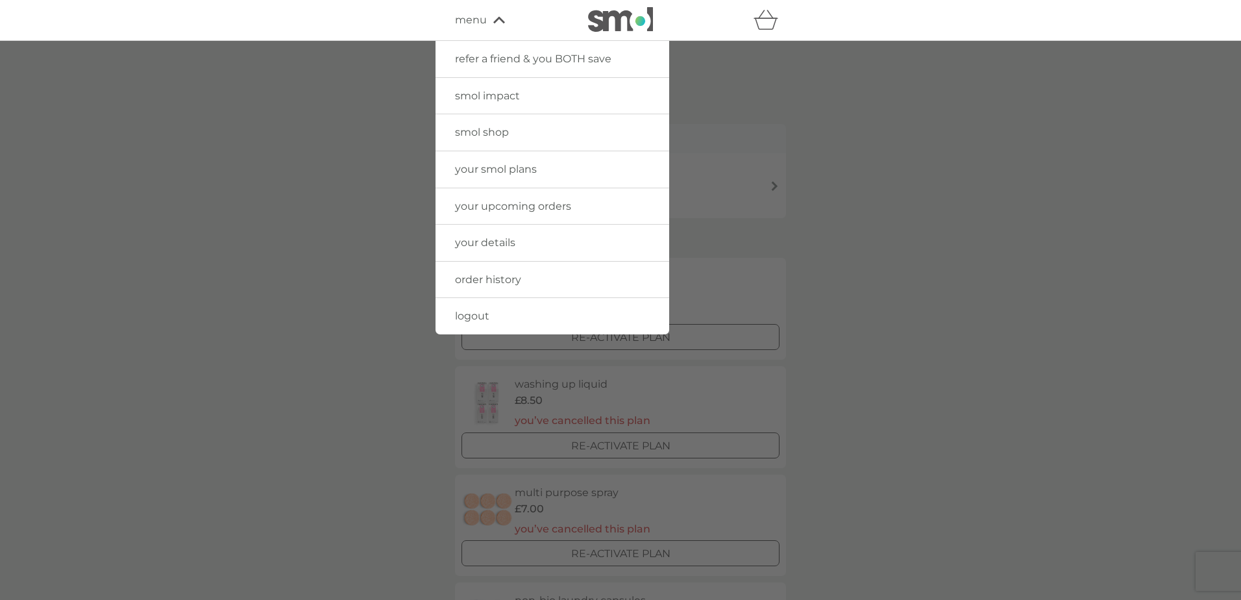
click at [479, 315] on span "logout" at bounding box center [472, 316] width 34 height 12
